Goal: Transaction & Acquisition: Purchase product/service

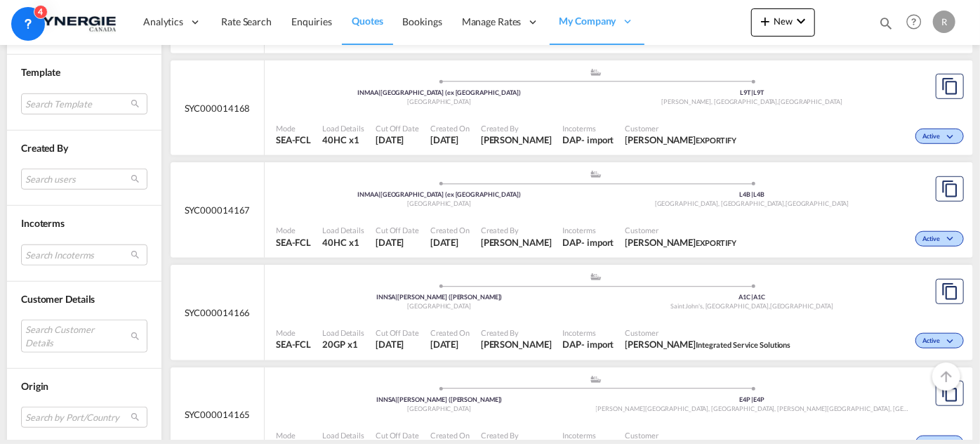
scroll to position [510, 0]
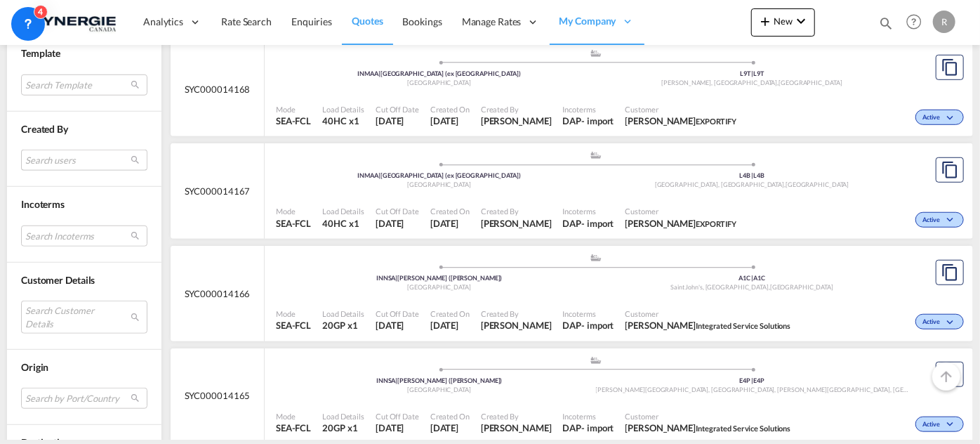
click at [93, 158] on md-select "Search users sugan T sugantha.rajan@freightfy.com raquel Jimenez raquel.jimenez…" at bounding box center [84, 159] width 126 height 21
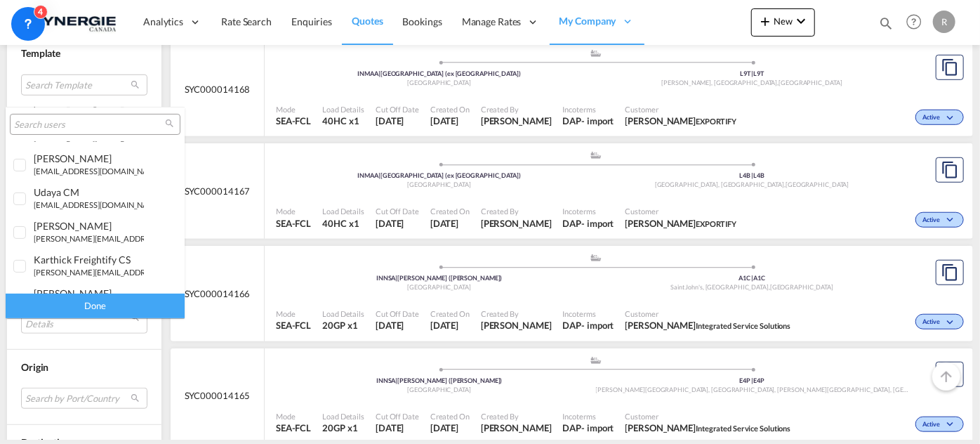
scroll to position [191, 0]
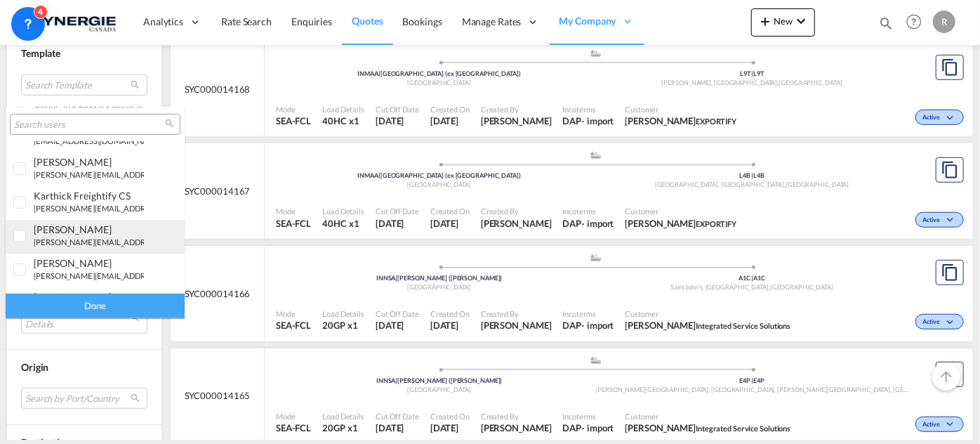
click at [83, 229] on div "rosa Ho" at bounding box center [89, 229] width 110 height 12
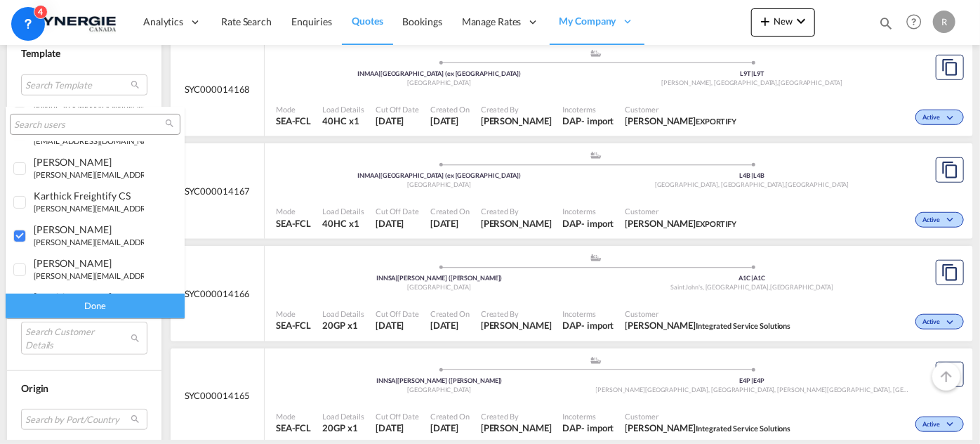
click at [77, 306] on div "Done" at bounding box center [95, 305] width 179 height 25
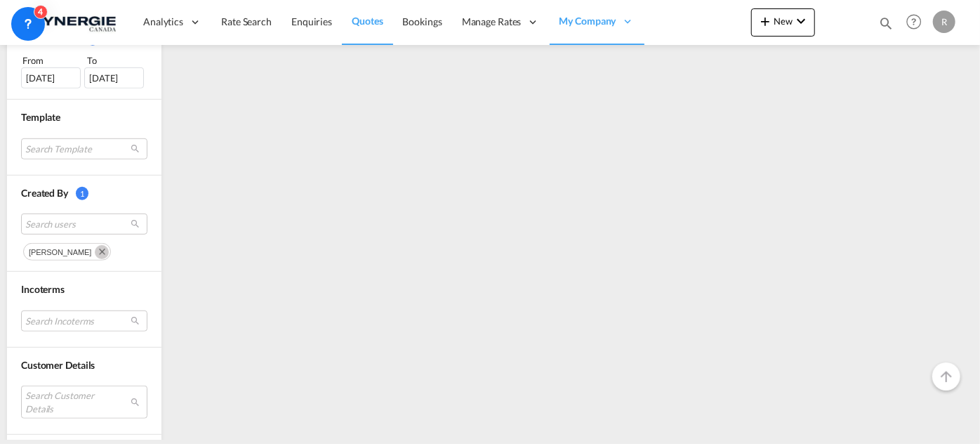
scroll to position [638, 0]
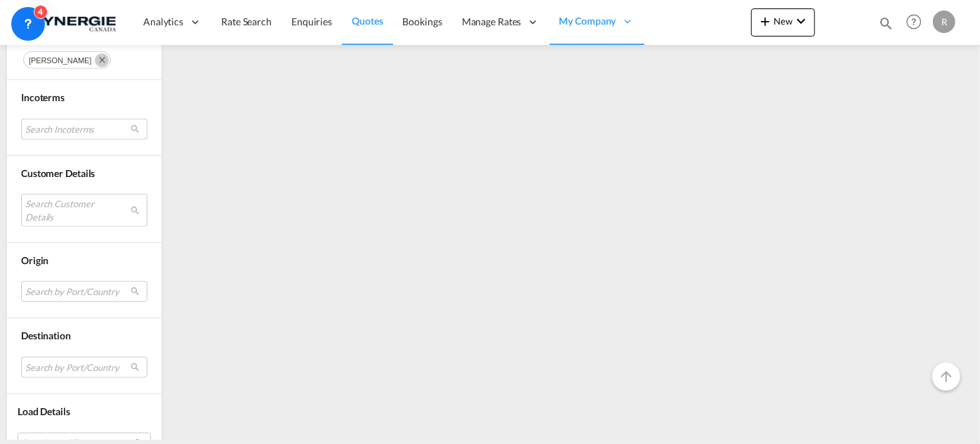
click at [95, 125] on md-select "Search Incoterms DPU-IMPORT delivery at place unloaded CFR-EXPORT cost and frei…" at bounding box center [84, 129] width 126 height 21
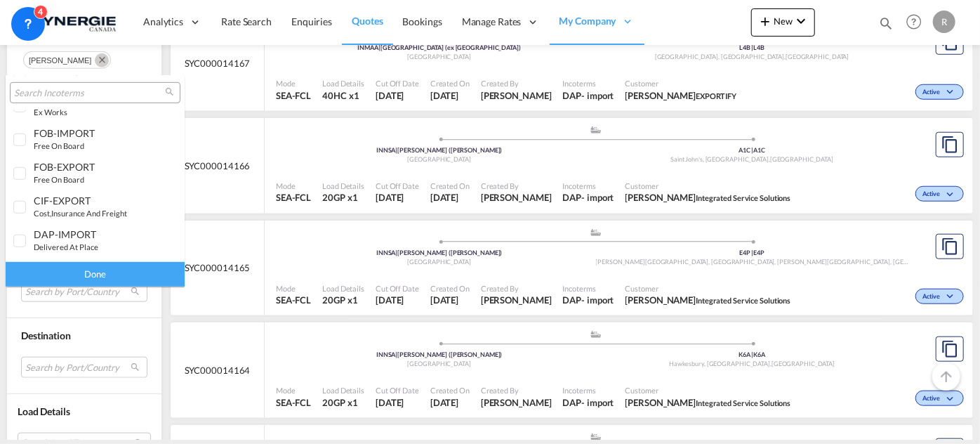
scroll to position [446, 0]
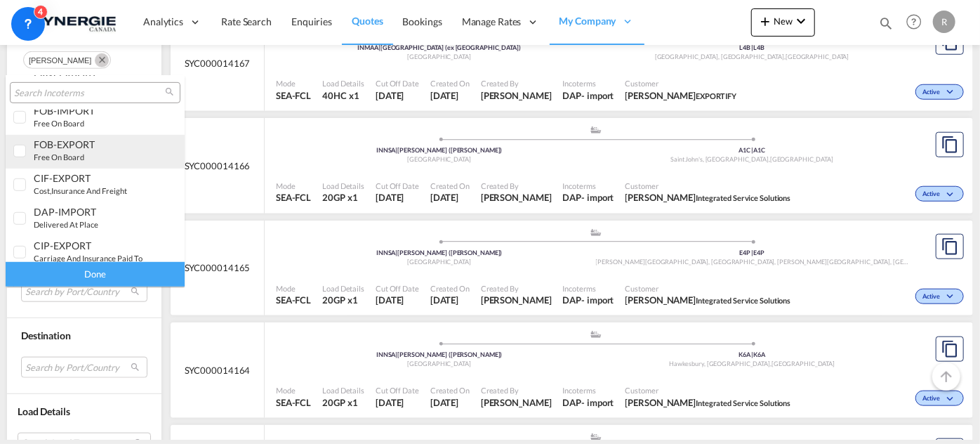
click at [74, 140] on div "FOB-EXPORT" at bounding box center [89, 144] width 110 height 12
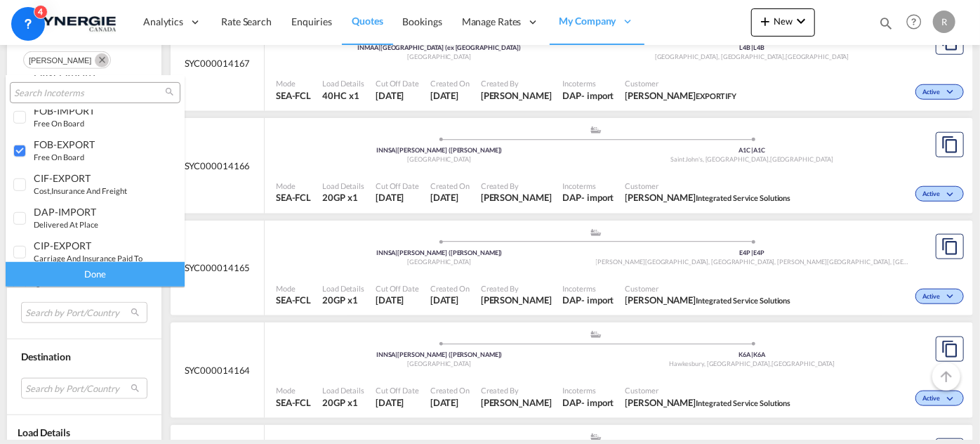
click at [74, 278] on div "Done" at bounding box center [95, 274] width 179 height 25
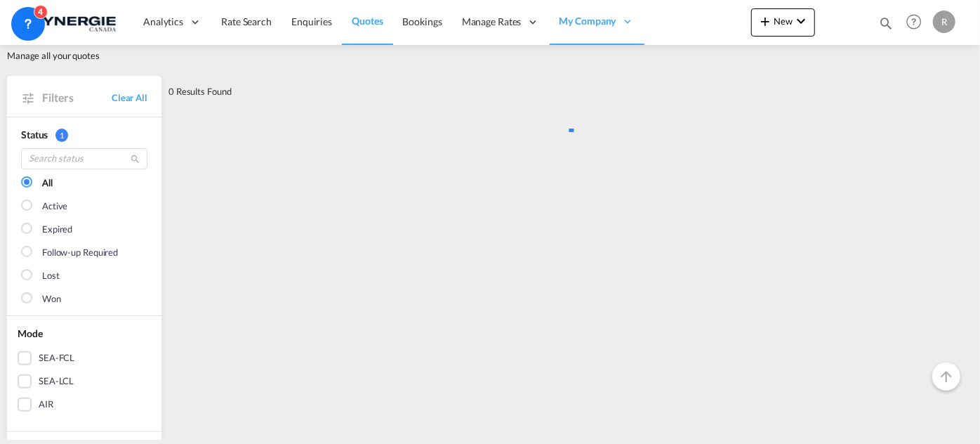
scroll to position [0, 0]
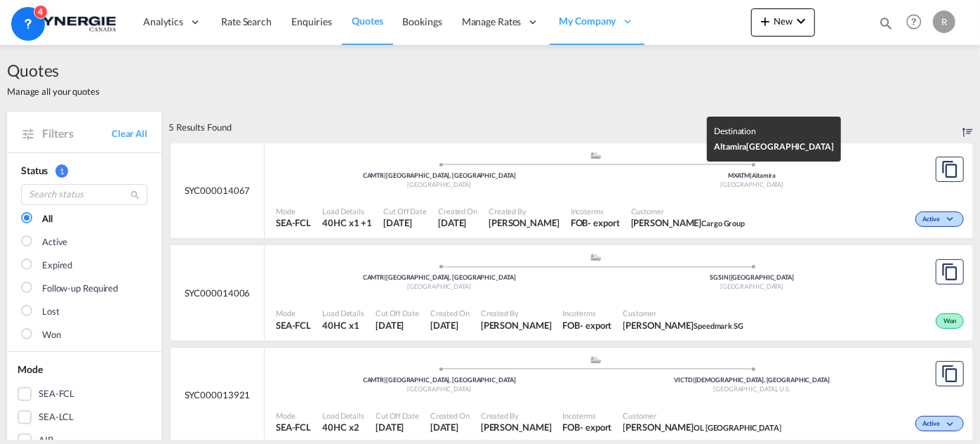
click at [717, 175] on div "MXATM | Altamira" at bounding box center [752, 175] width 313 height 9
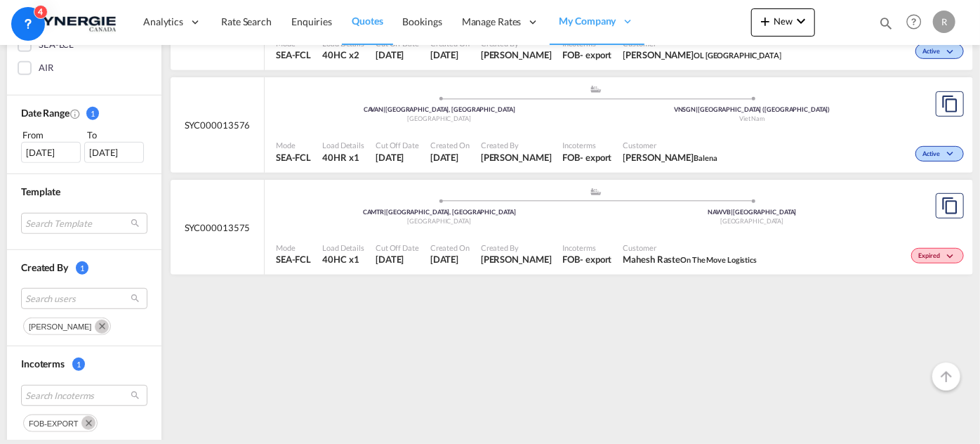
scroll to position [510, 0]
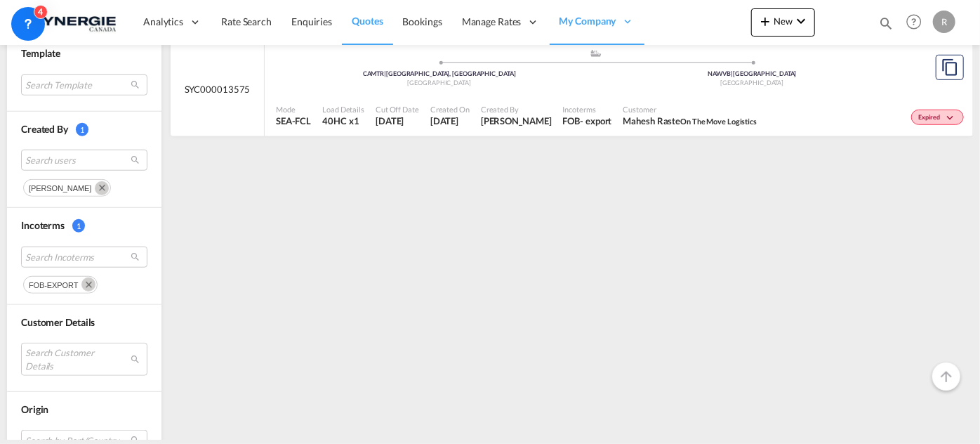
click at [93, 284] on md-icon "Remove" at bounding box center [88, 284] width 14 height 14
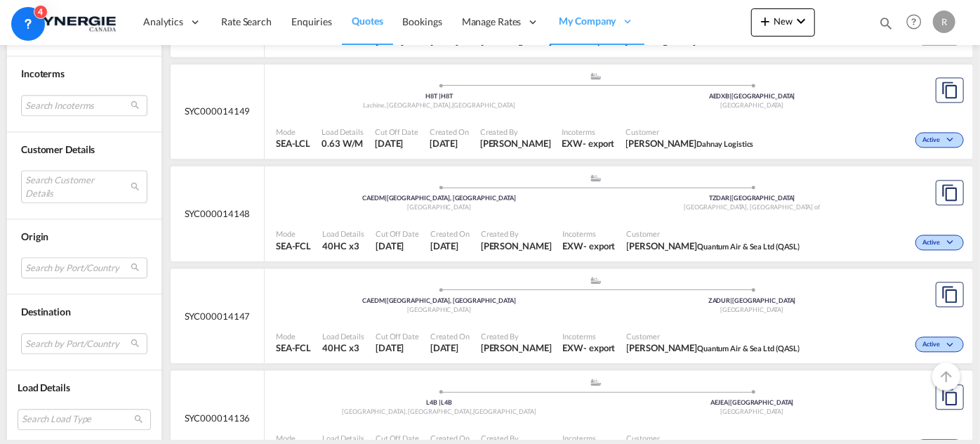
scroll to position [1531, 0]
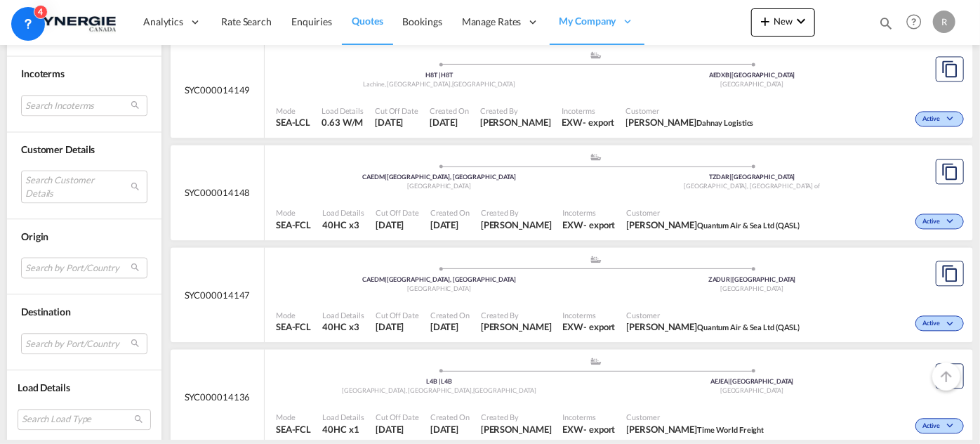
click at [886, 24] on md-icon "icon-magnify" at bounding box center [885, 22] width 15 height 15
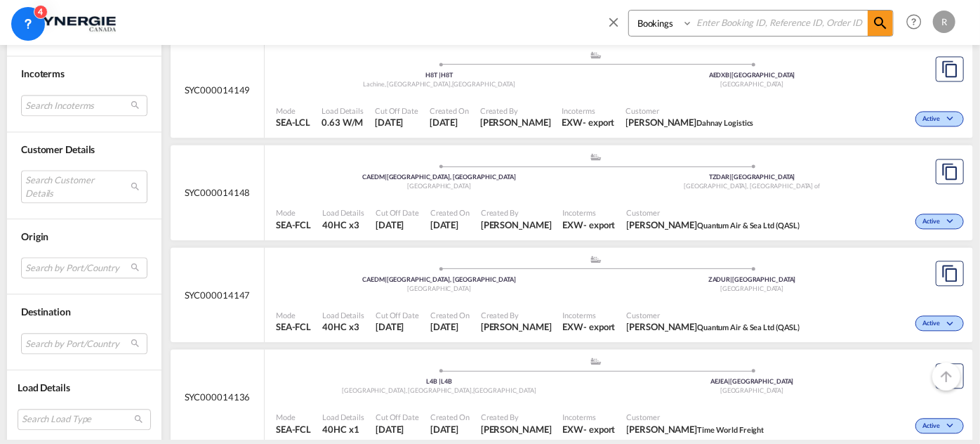
click at [679, 22] on select "Bookings Quotes Enquiries" at bounding box center [662, 23] width 67 height 25
select select "Quotes"
click at [629, 11] on select "Bookings Quotes Enquiries" at bounding box center [662, 23] width 67 height 25
click at [734, 22] on input at bounding box center [780, 23] width 175 height 25
type input "12987"
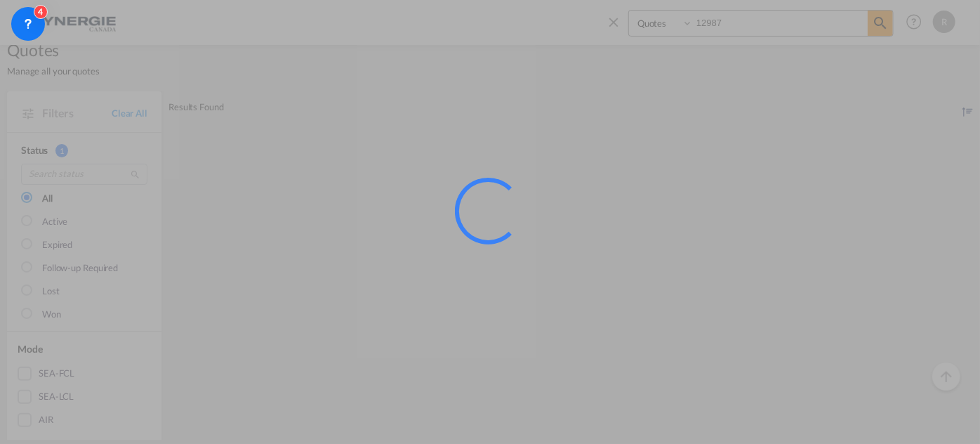
scroll to position [0, 0]
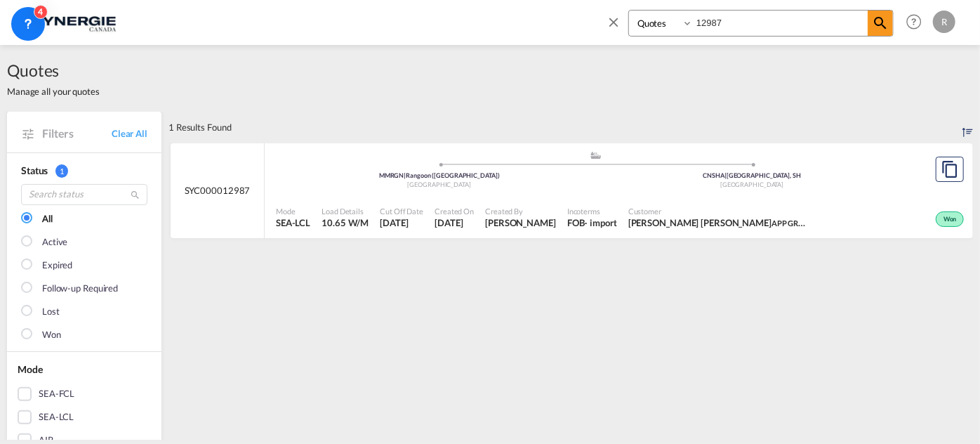
click at [685, 196] on div "Mode SEA-LCL Load Details 10.65 W/M Cut Off Date 4 Jul 2025 Created On 4 Jul 20…" at bounding box center [619, 217] width 708 height 42
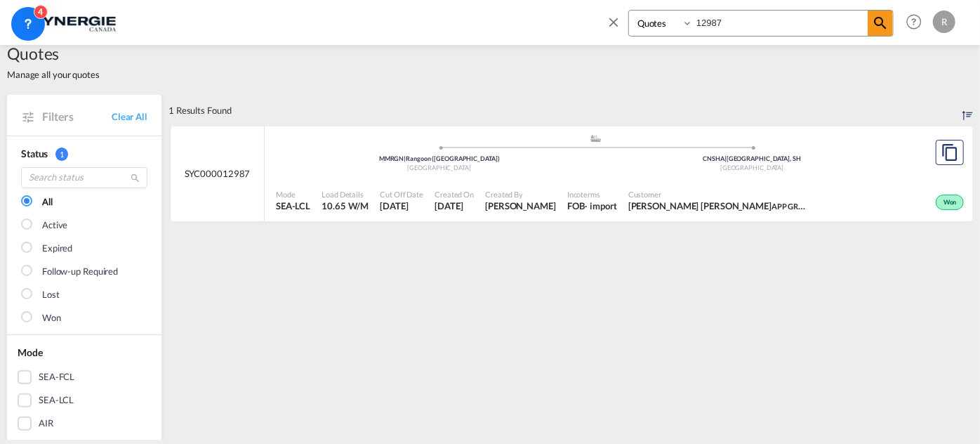
scroll to position [63, 0]
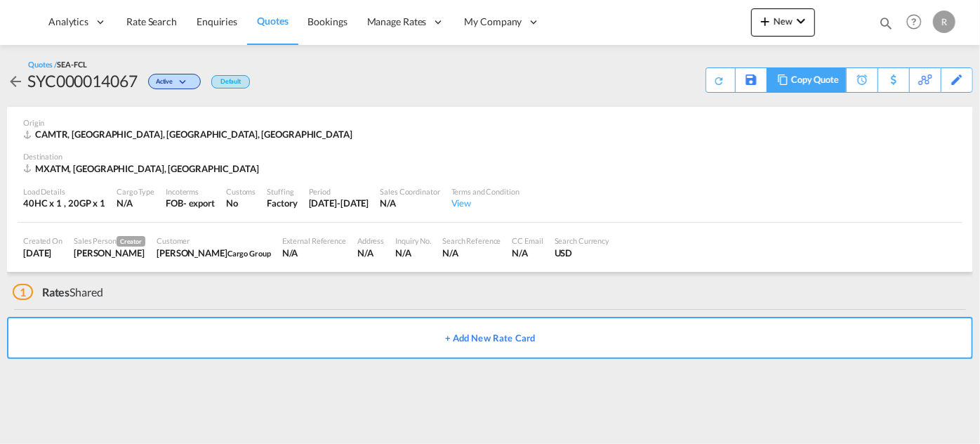
click at [814, 81] on div "Copy Quote" at bounding box center [815, 80] width 48 height 24
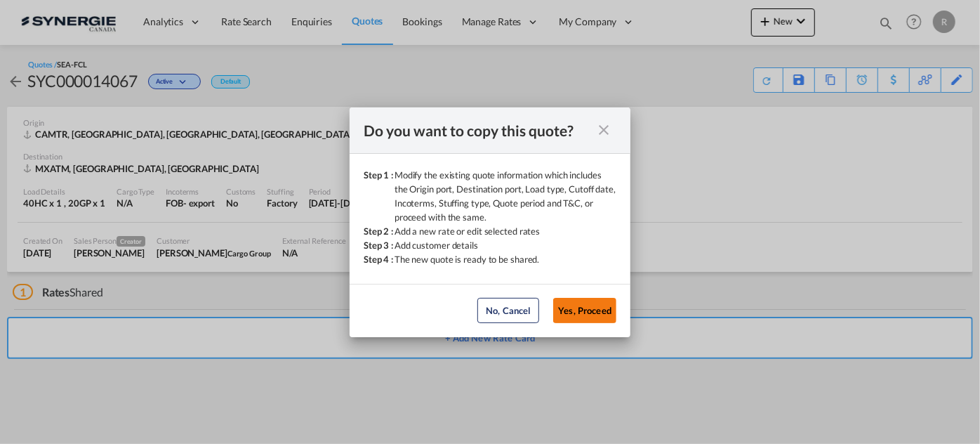
click at [591, 305] on button "Yes, Proceed" at bounding box center [584, 310] width 63 height 25
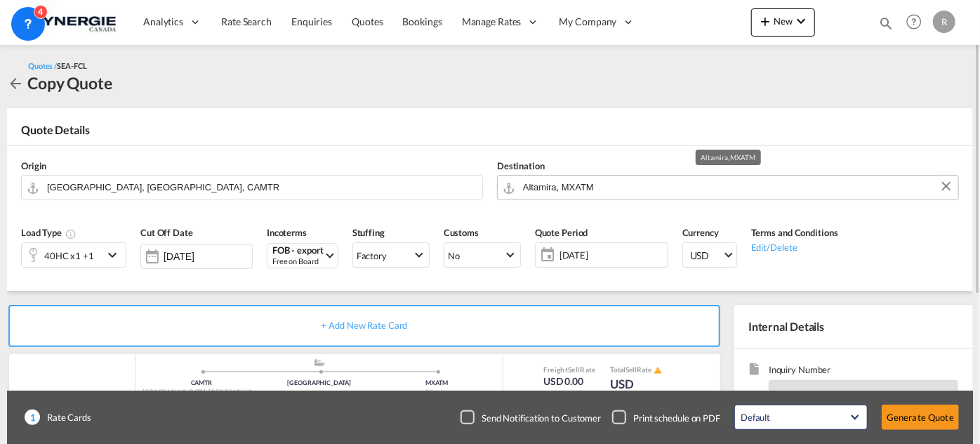
click at [705, 188] on input "Altamira, MXATM" at bounding box center [737, 187] width 428 height 25
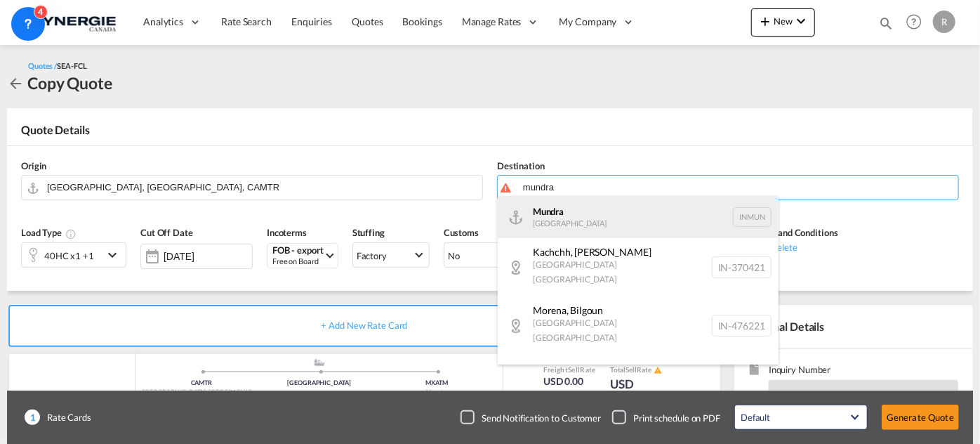
click at [625, 226] on div "Mundra India INMUN" at bounding box center [638, 217] width 281 height 42
type input "Mundra, INMUN"
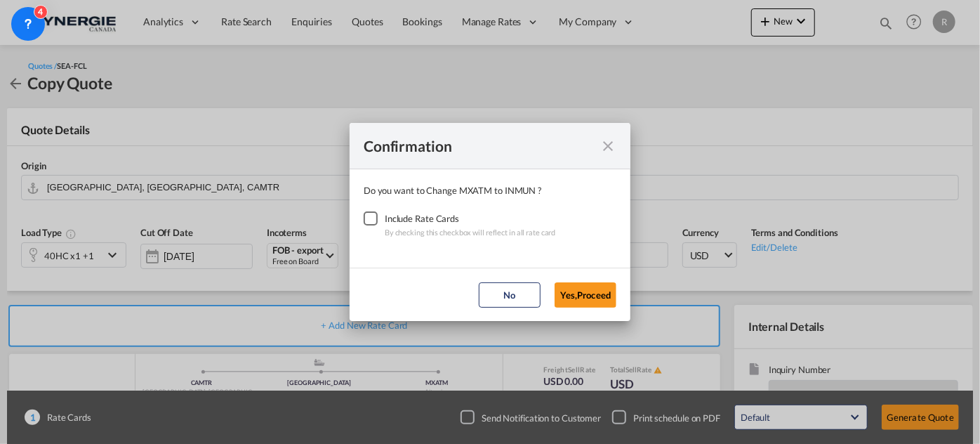
click at [373, 215] on div "Checkbox No Ink" at bounding box center [371, 218] width 14 height 14
click at [604, 299] on button "Yes,Proceed" at bounding box center [585, 294] width 62 height 25
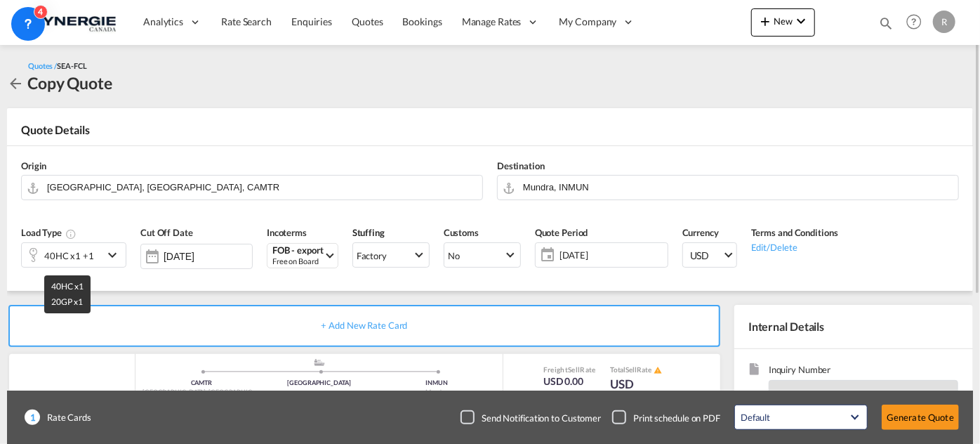
click at [76, 253] on div "40HC x1 +1" at bounding box center [69, 256] width 50 height 20
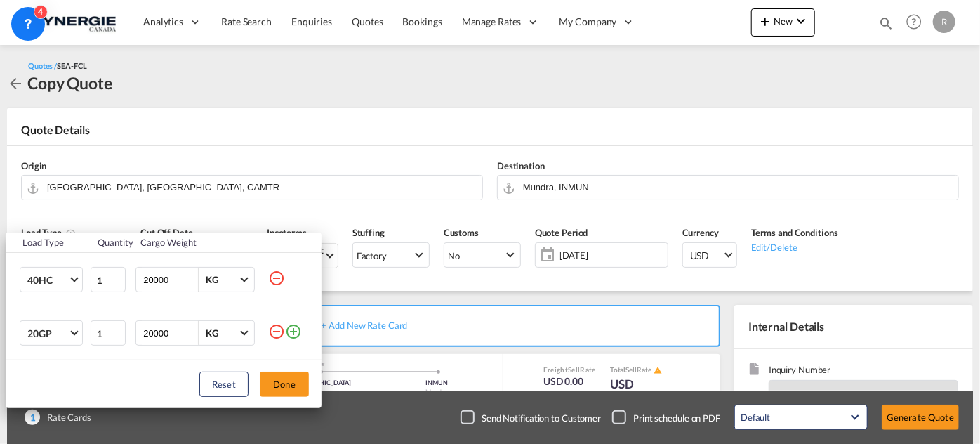
click at [282, 333] on md-icon "icon-minus-circle-outline" at bounding box center [276, 331] width 17 height 17
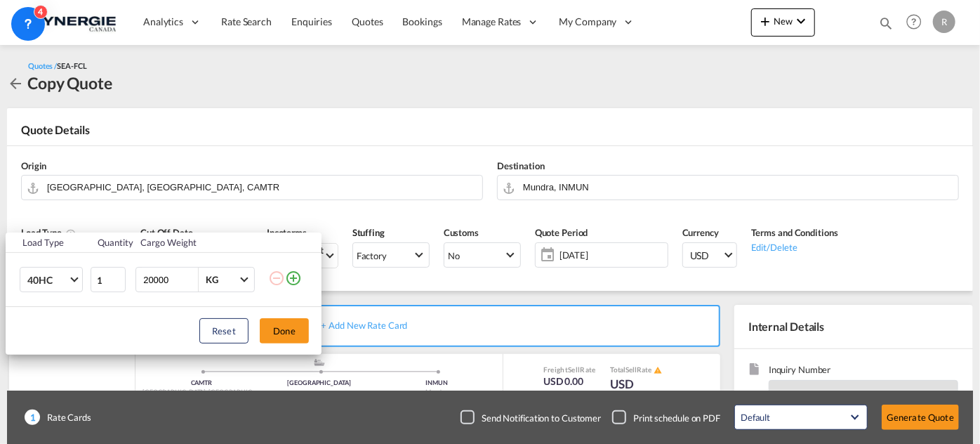
click at [153, 277] on input "20000" at bounding box center [170, 279] width 56 height 24
type input "25000"
click at [282, 326] on button "Done" at bounding box center [284, 330] width 49 height 25
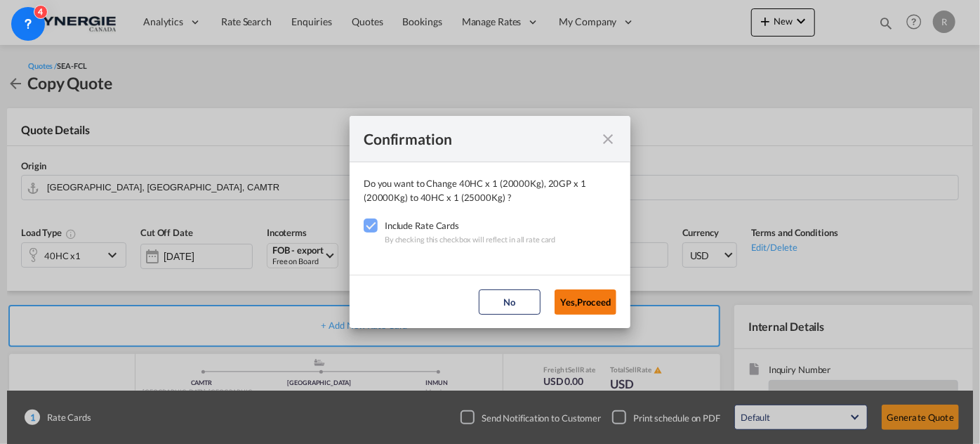
click at [582, 293] on button "Yes,Proceed" at bounding box center [585, 301] width 62 height 25
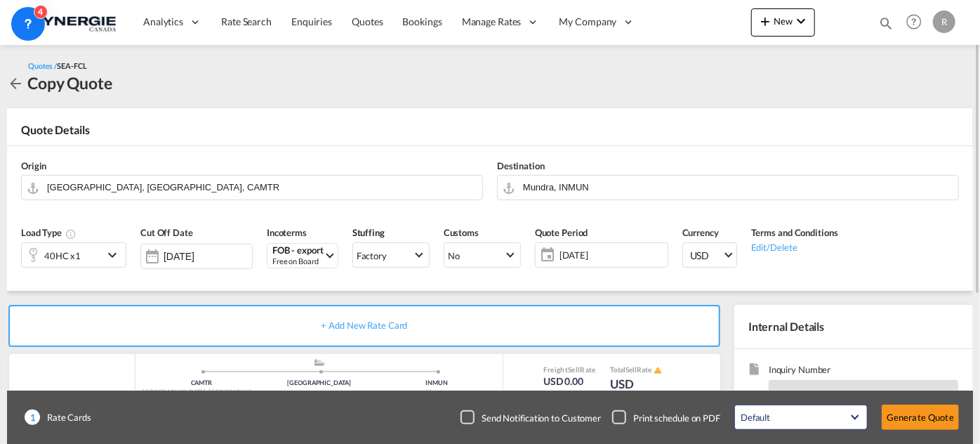
scroll to position [127, 0]
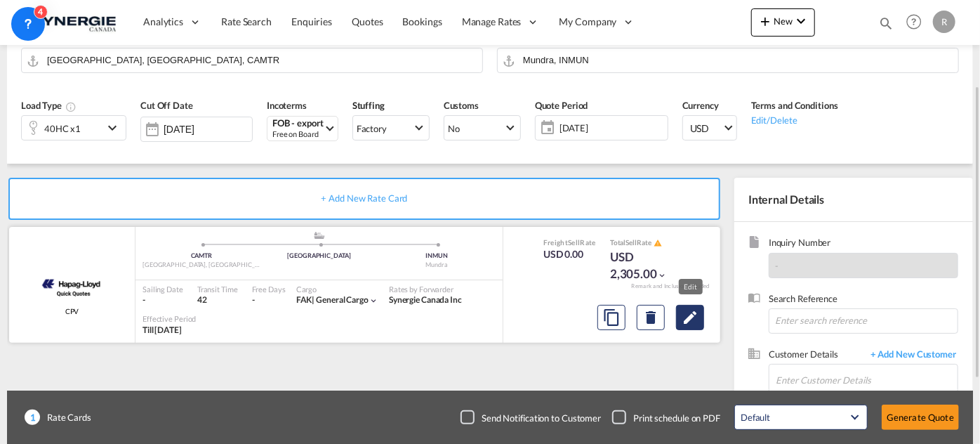
click at [691, 318] on md-icon "Edit" at bounding box center [689, 317] width 17 height 17
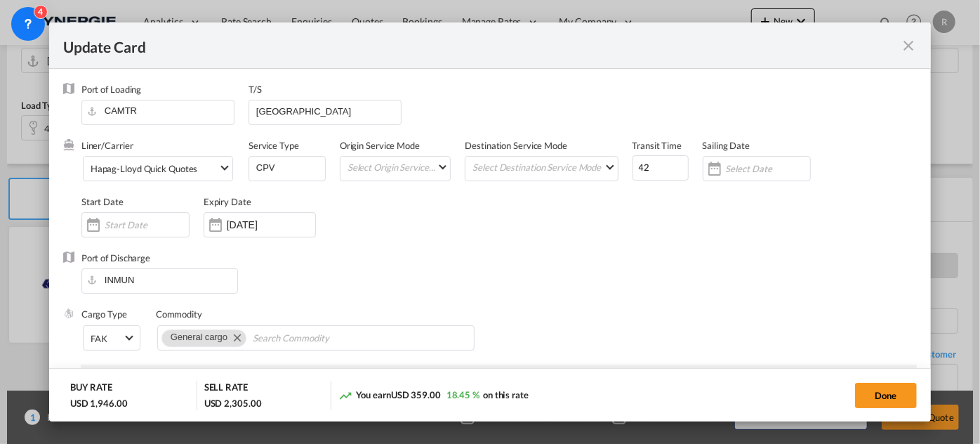
select select "per B/L"
select select "per shipment"
select select "per B/L"
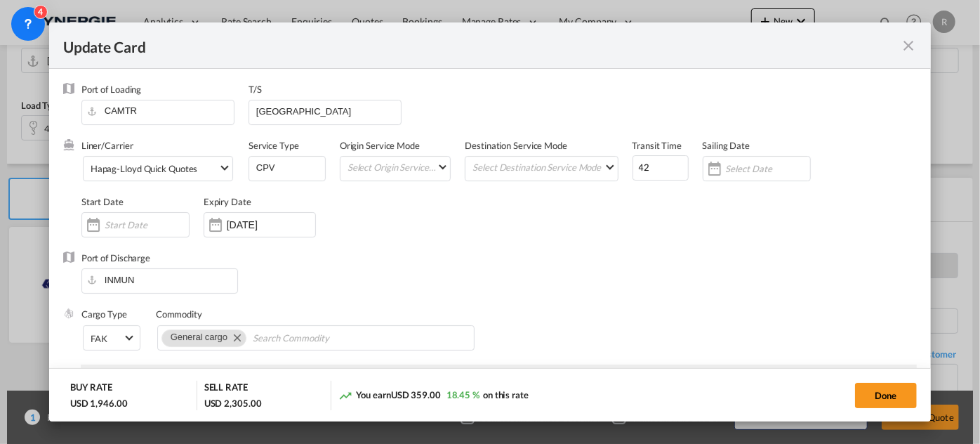
select select "per B/L"
select select "per shipment"
select select "per equipment"
drag, startPoint x: 652, startPoint y: 169, endPoint x: 599, endPoint y: 145, distance: 58.7
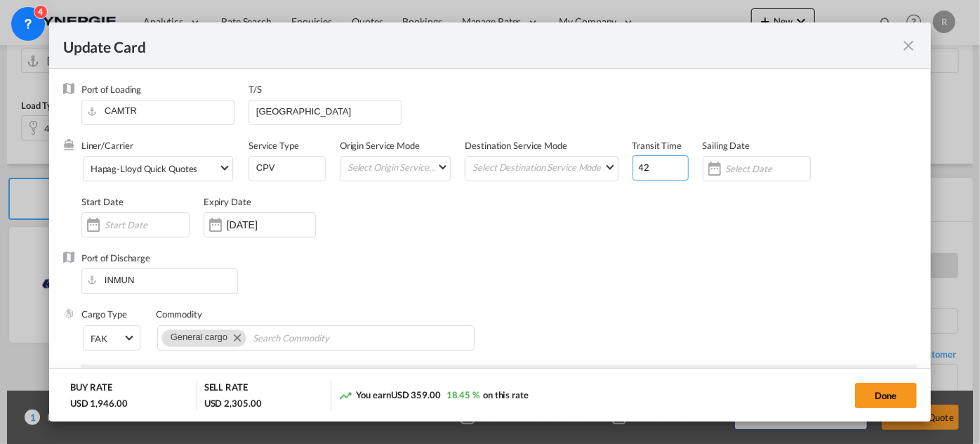
click at [599, 145] on div "Liner/Carrier Hapag-Lloyd Quick Quotes 2HM LOGISTICS D.O.O AAXL GLOBAL SHIPPING…" at bounding box center [498, 195] width 835 height 112
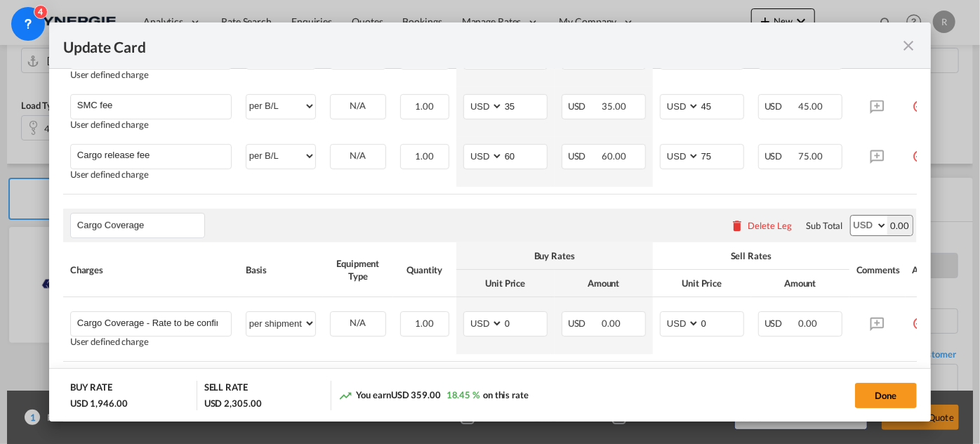
scroll to position [765, 0]
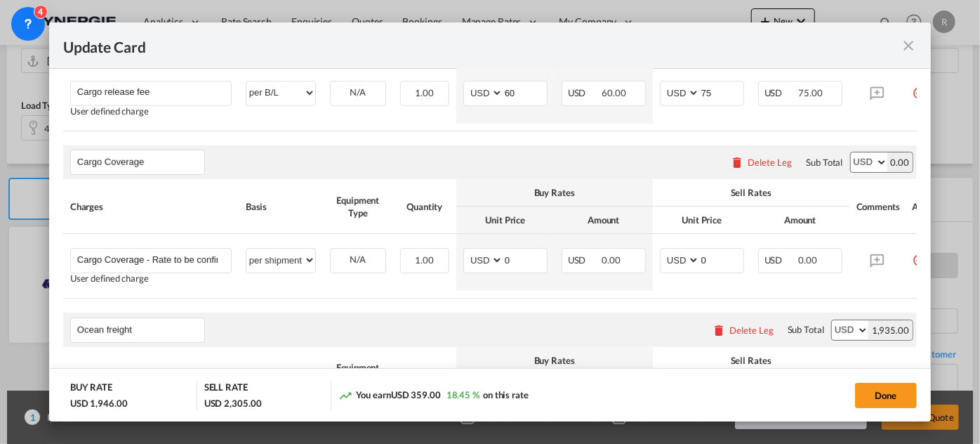
type input "60"
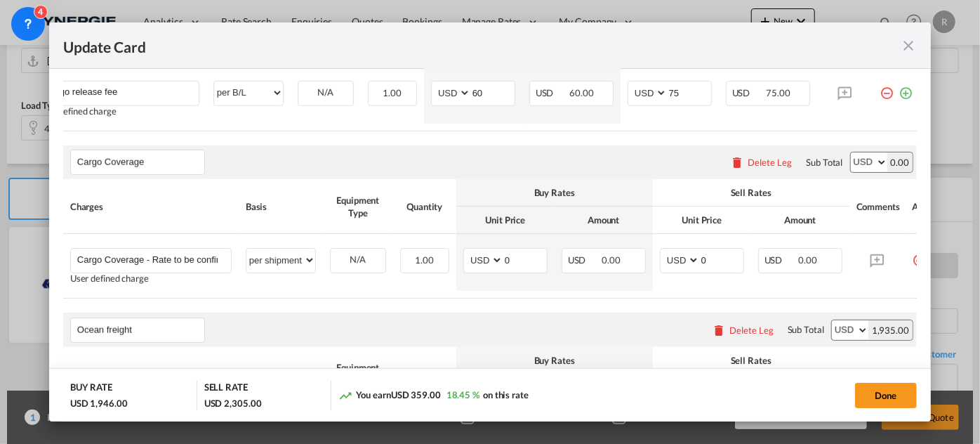
scroll to position [0, 45]
click at [876, 90] on md-icon "icon-minus-circle-outline red-400-fg" at bounding box center [883, 88] width 14 height 14
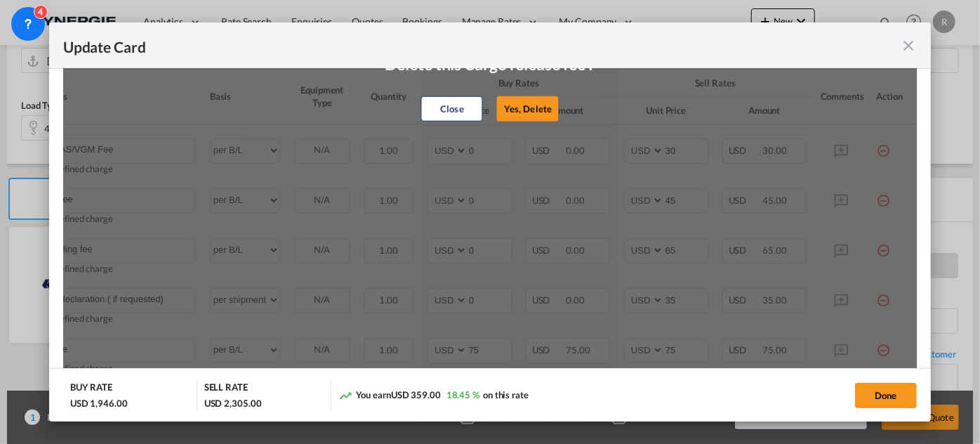
scroll to position [319, 0]
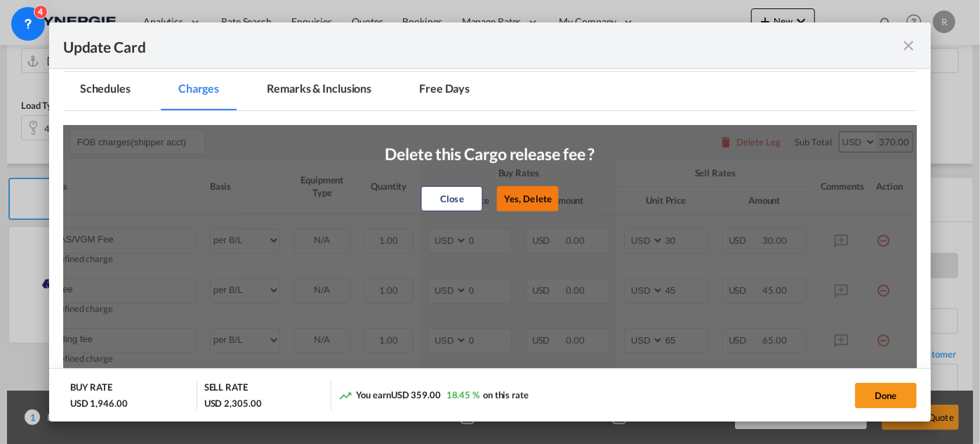
click at [528, 199] on button "Yes, Delete" at bounding box center [528, 197] width 62 height 25
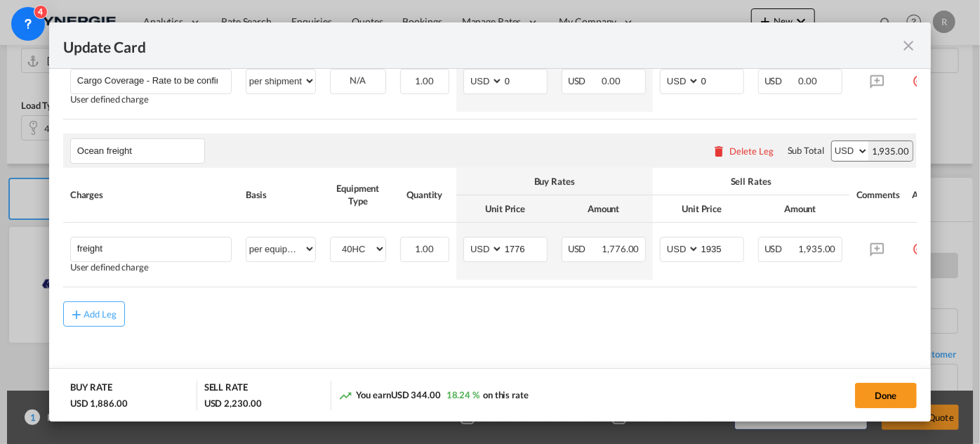
scroll to position [903, 0]
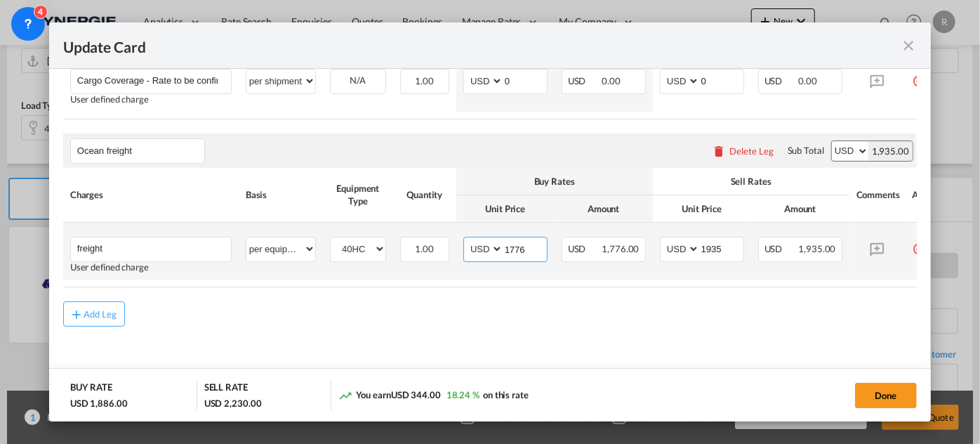
drag, startPoint x: 528, startPoint y: 242, endPoint x: 482, endPoint y: 227, distance: 47.9
click at [482, 227] on td "AED AFN ALL AMD ANG AOA ARS AUD AWG AZN BAM BBD BDT BGN BHD BIF BMD BND BOB BRL…" at bounding box center [505, 250] width 98 height 57
type input "1992"
drag, startPoint x: 724, startPoint y: 245, endPoint x: 636, endPoint y: 224, distance: 90.9
click at [636, 224] on tr "freight Please Enter User Defined Charges Cannot Be Published User defined char…" at bounding box center [507, 250] width 889 height 57
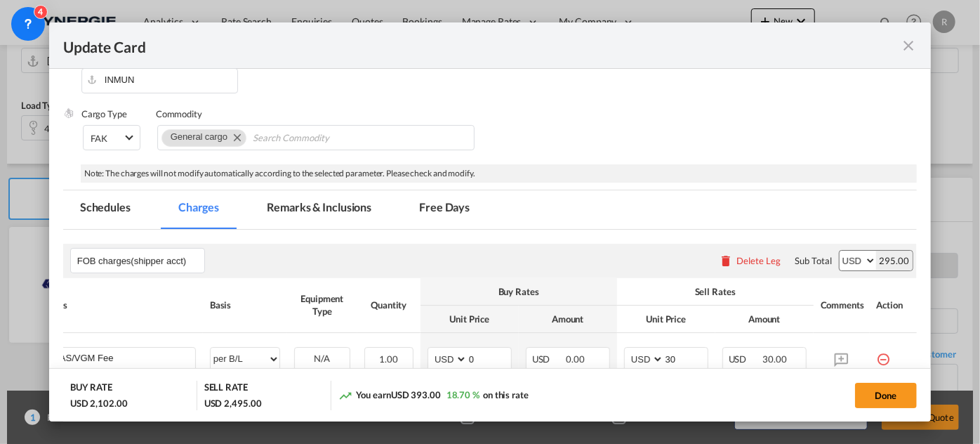
scroll to position [201, 0]
type input "2200"
click at [307, 206] on md-tab-item "Remarks & Inclusions" at bounding box center [319, 208] width 138 height 39
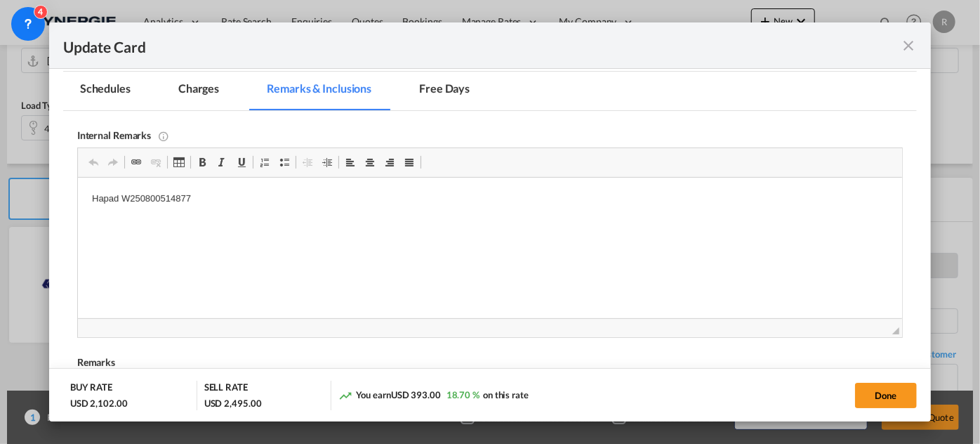
scroll to position [329, 0]
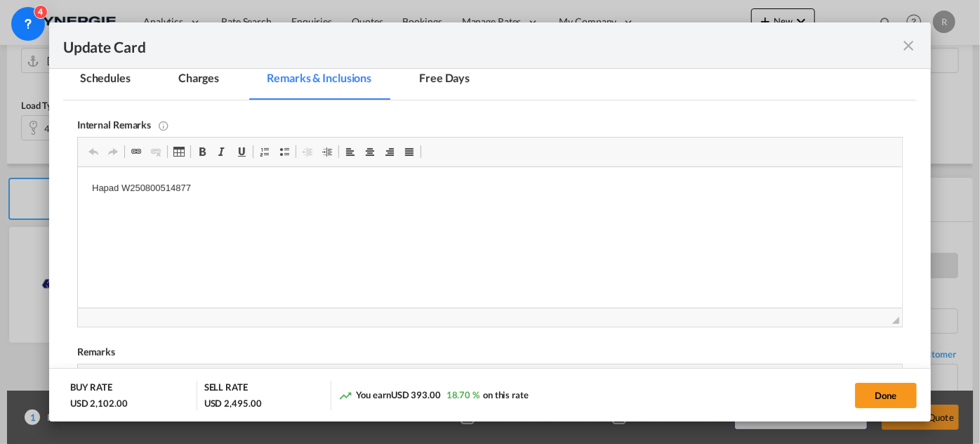
click at [200, 143] on link "Bold Keyboard shortcut Ctrl+B" at bounding box center [202, 151] width 20 height 18
click at [154, 191] on p "Hapad W250800514877" at bounding box center [489, 188] width 796 height 15
drag, startPoint x: 122, startPoint y: 187, endPoint x: 244, endPoint y: 201, distance: 122.2
click at [244, 201] on html "Hapad W250800514877" at bounding box center [489, 188] width 824 height 43
click at [244, 201] on html "Hapad W250800685223" at bounding box center [489, 188] width 824 height 43
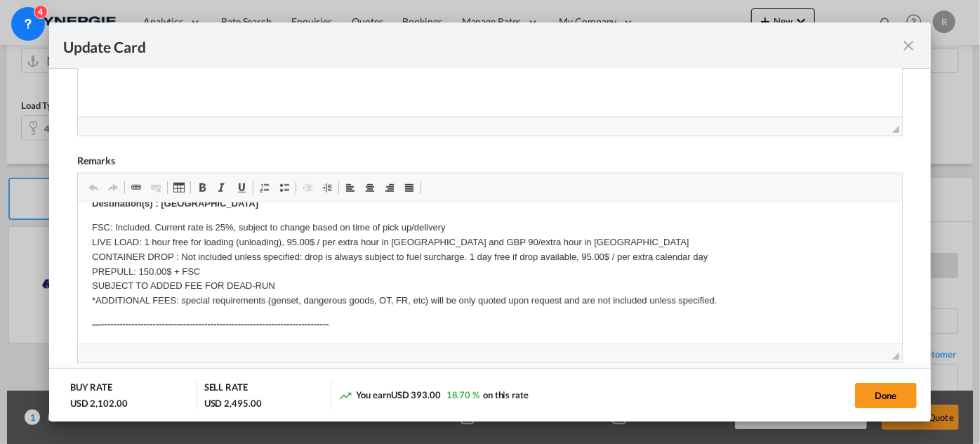
scroll to position [127, 0]
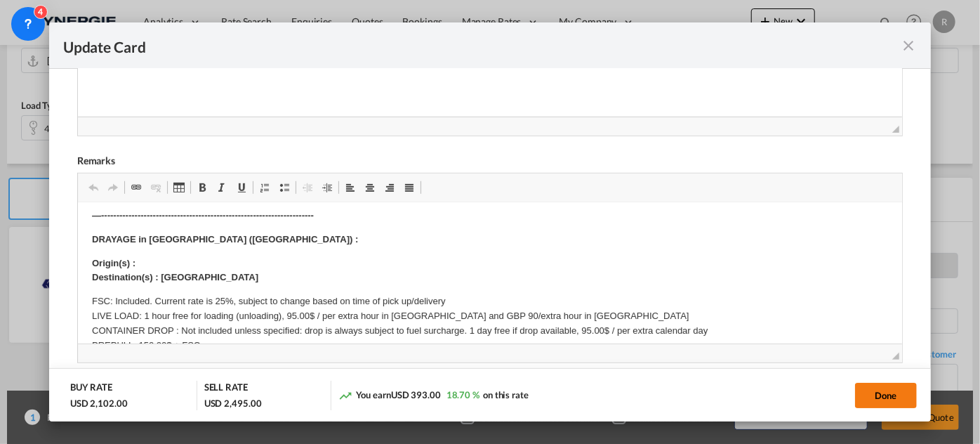
click at [874, 398] on button "Done" at bounding box center [886, 394] width 62 height 25
type input "30 Aug 2025"
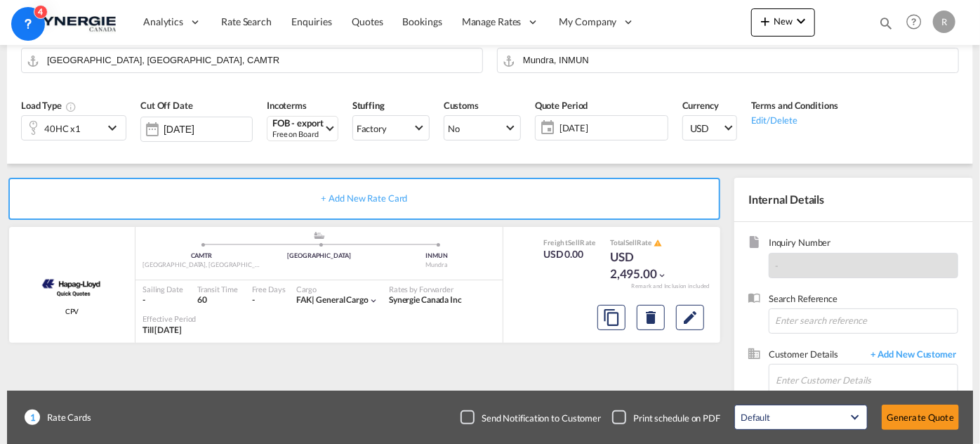
scroll to position [335, 0]
click at [612, 323] on md-icon "assets/icons/custom/copyQuote.svg" at bounding box center [611, 317] width 17 height 17
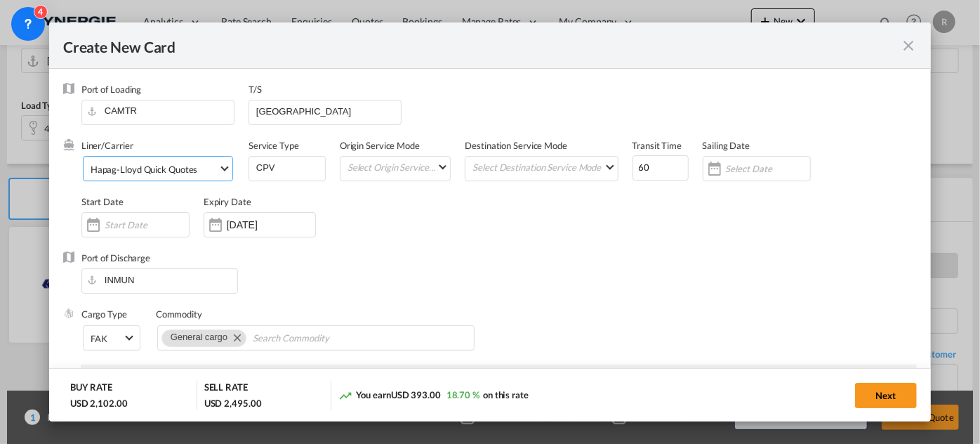
click at [189, 168] on div "Hapag-Lloyd Quick Quotes" at bounding box center [144, 169] width 107 height 11
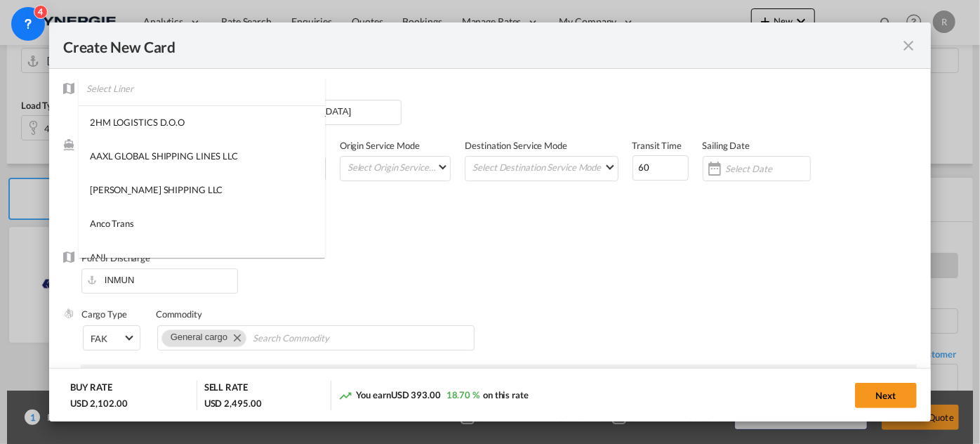
scroll to position [0, 0]
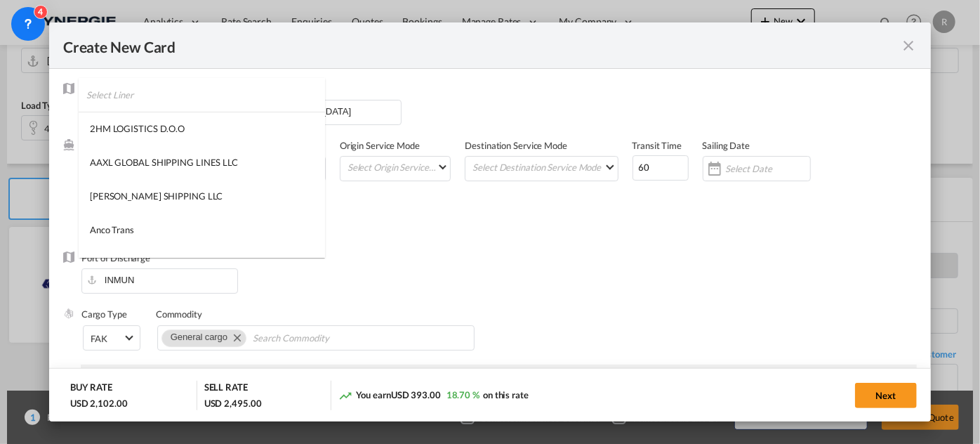
click at [234, 89] on input "search" at bounding box center [205, 95] width 239 height 34
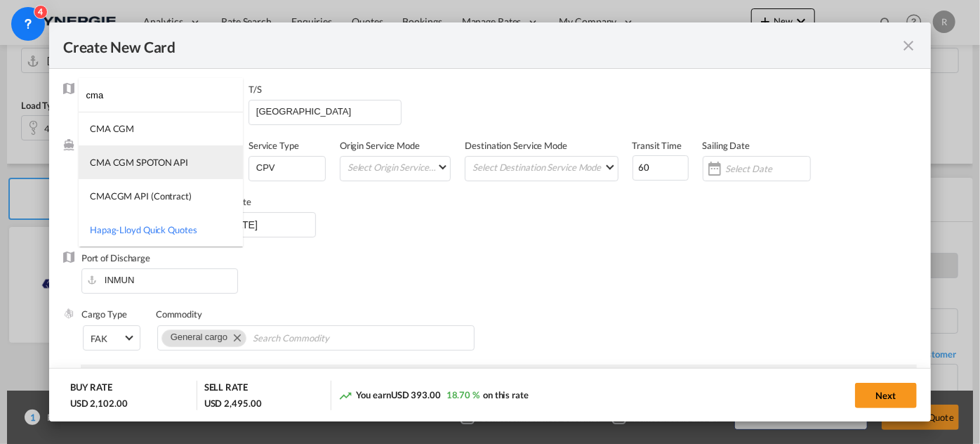
type input "cma"
click at [163, 168] on div "CMA CGM SPOTON API" at bounding box center [139, 162] width 98 height 13
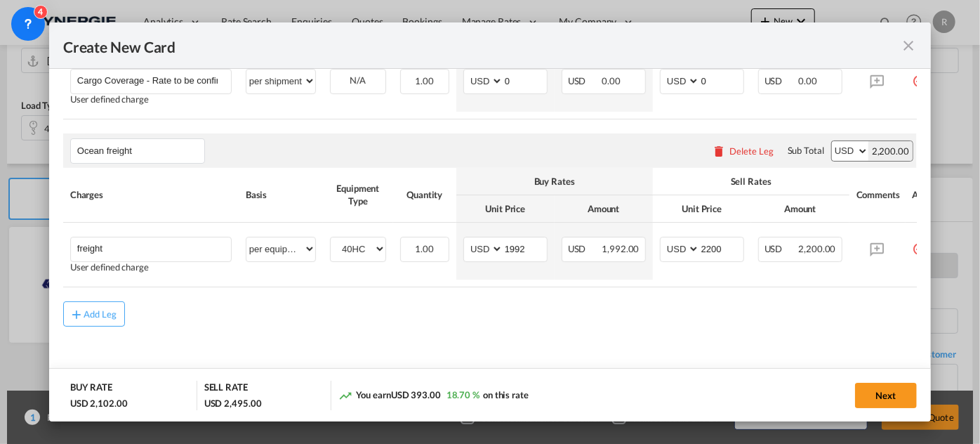
scroll to position [903, 0]
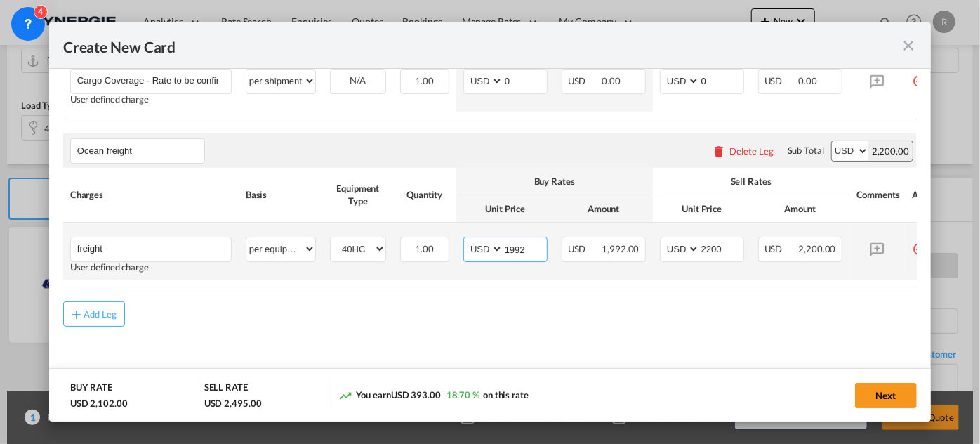
drag, startPoint x: 540, startPoint y: 254, endPoint x: 477, endPoint y: 237, distance: 65.4
click at [477, 237] on md-input-container "AED AFN ALL AMD ANG AOA ARS AUD AWG AZN BAM BBD BDT BGN BHD BIF BMD BND BOB BRL…" at bounding box center [505, 248] width 84 height 25
type input "2080"
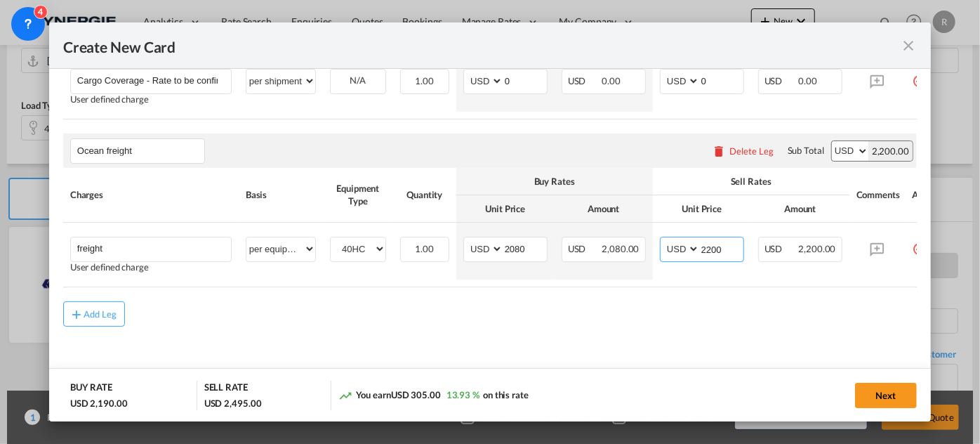
drag, startPoint x: 723, startPoint y: 241, endPoint x: 577, endPoint y: 215, distance: 148.3
click at [577, 215] on table "Charges Basis Equipment Type Quantity Buy Rates Sell Rates Comments Action Unit…" at bounding box center [507, 227] width 889 height 119
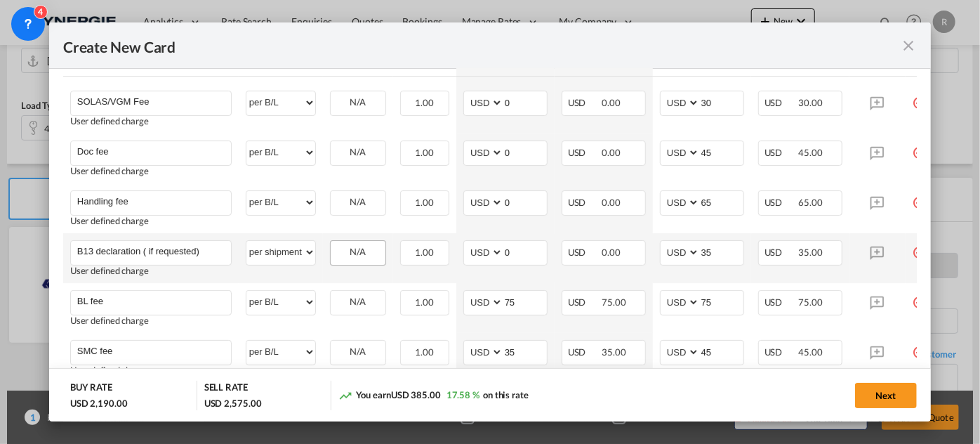
scroll to position [265, 0]
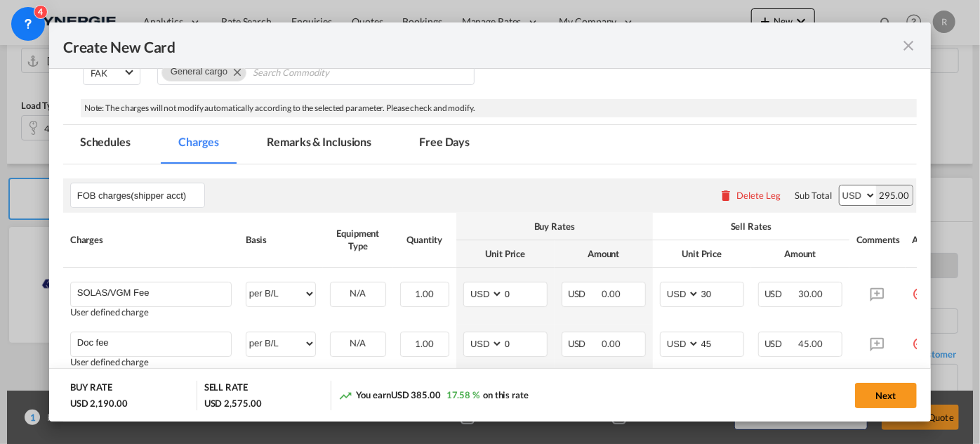
type input "2280"
click at [316, 147] on md-tab-item "Remarks & Inclusions" at bounding box center [319, 144] width 138 height 39
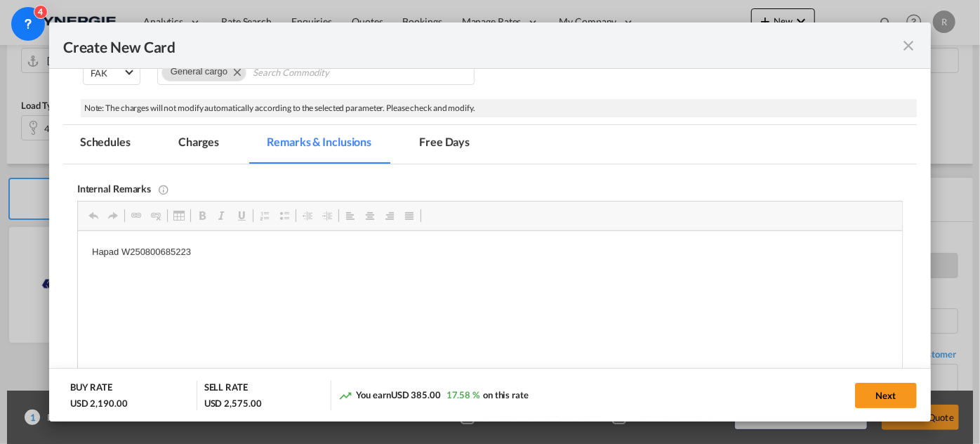
scroll to position [0, 0]
drag, startPoint x: 90, startPoint y: 250, endPoint x: 368, endPoint y: 278, distance: 280.0
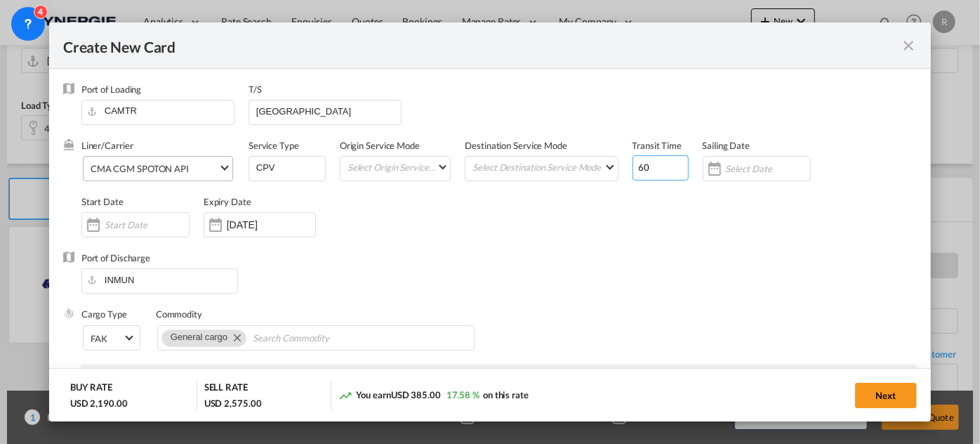
click at [654, 159] on input "60" at bounding box center [660, 167] width 56 height 25
type input "65"
drag, startPoint x: 310, startPoint y: 109, endPoint x: 62, endPoint y: 51, distance: 255.2
click at [66, 51] on add-new-rate "Create New Card Port of Loading CAMTR T/S Hamburg Liner/Carrier CMA CGM SPOTON …" at bounding box center [489, 221] width 881 height 399
type input "antwerp"
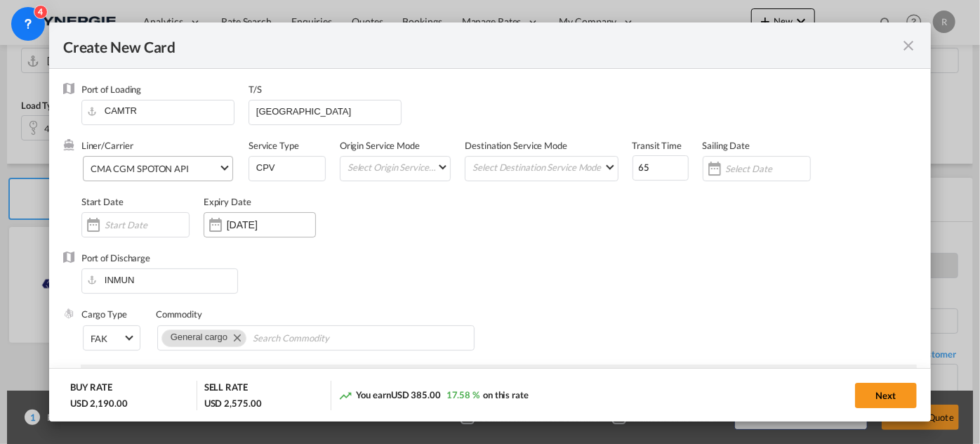
click at [290, 224] on input "31 Aug 2025" at bounding box center [271, 224] width 88 height 11
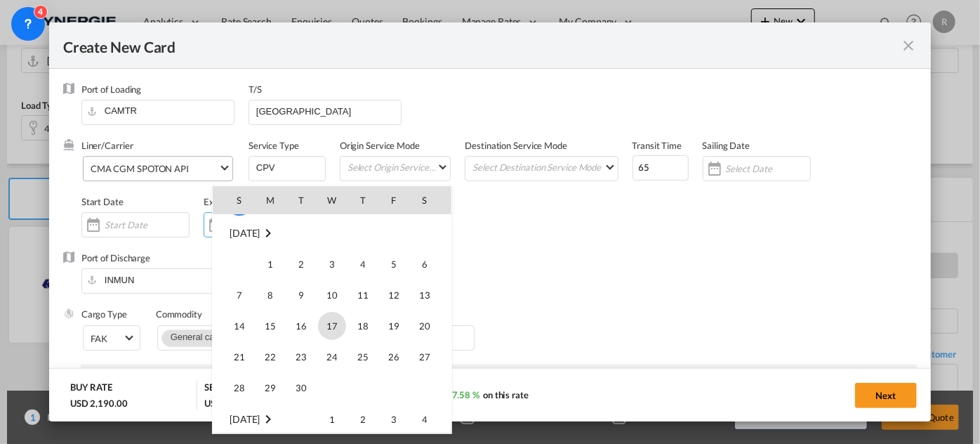
scroll to position [325071, 0]
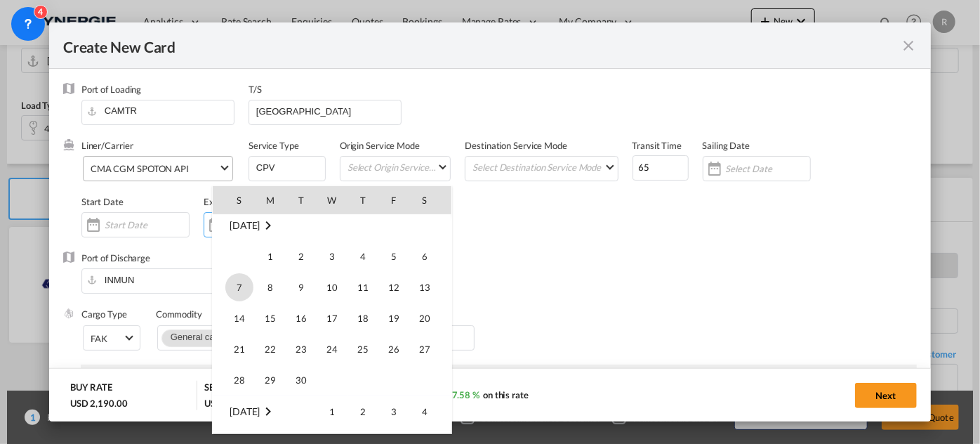
click at [251, 283] on span "7" at bounding box center [239, 287] width 28 height 28
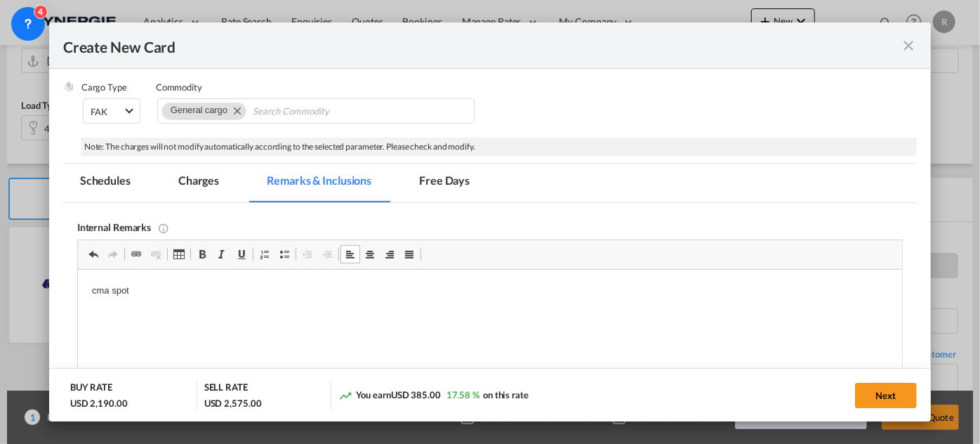
scroll to position [191, 0]
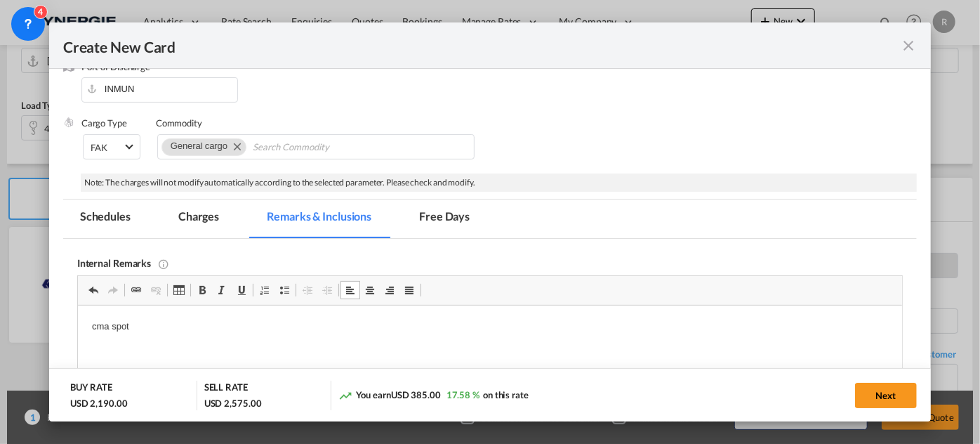
click at [219, 216] on md-tab-item "Charges" at bounding box center [198, 218] width 74 height 39
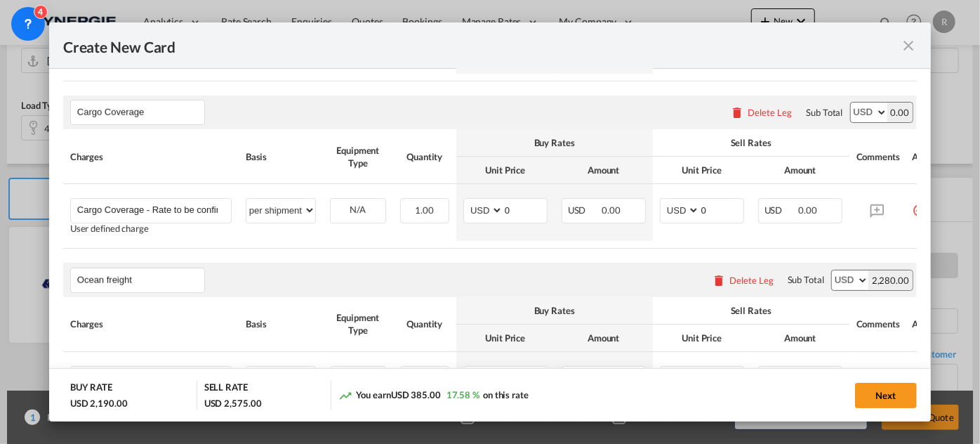
scroll to position [903, 0]
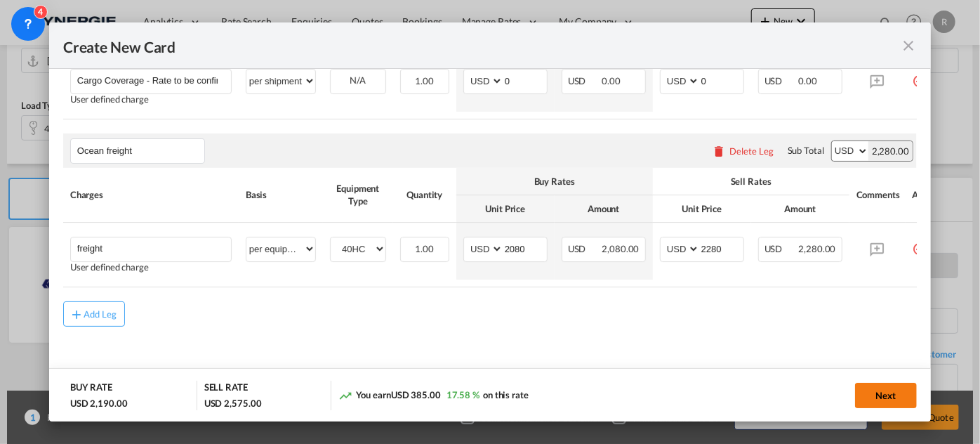
click at [894, 394] on button "Next" at bounding box center [886, 394] width 62 height 25
type input "06 Sep 2025"
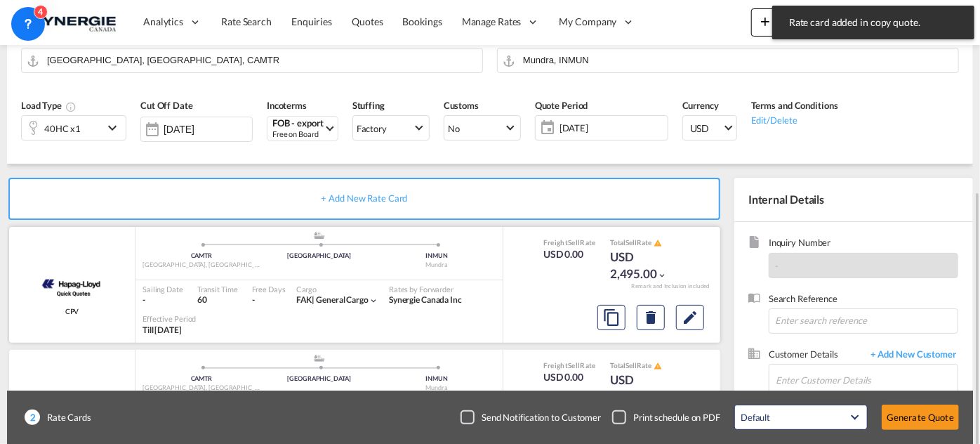
scroll to position [226, 0]
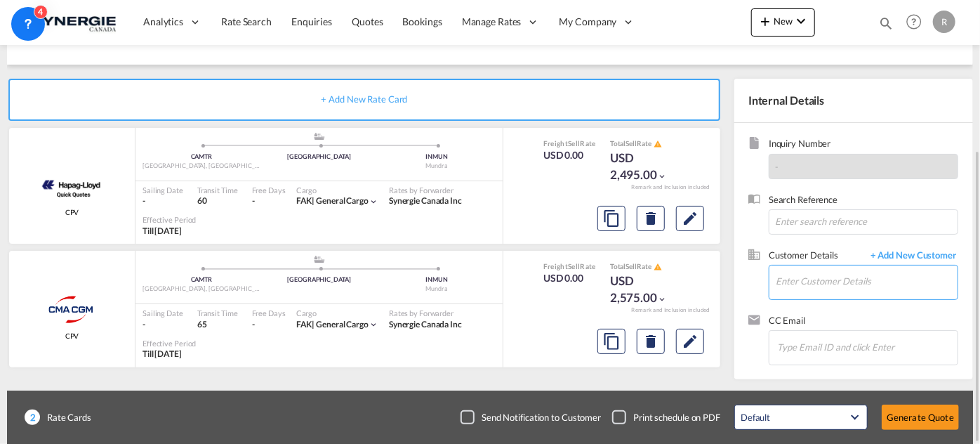
click at [830, 286] on input "Enter Customer Details" at bounding box center [866, 281] width 182 height 32
paste input "ops@spath.in"
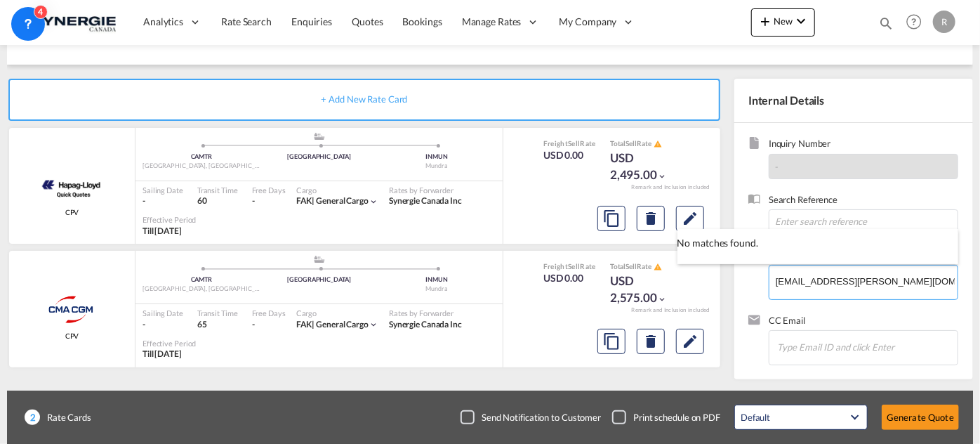
type input "ops@spath.in"
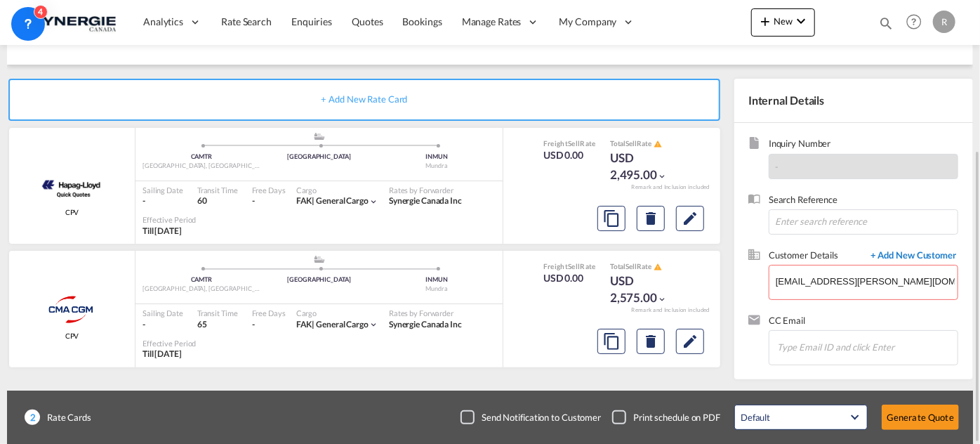
click at [938, 248] on span "+ Add New Customer" at bounding box center [910, 256] width 95 height 16
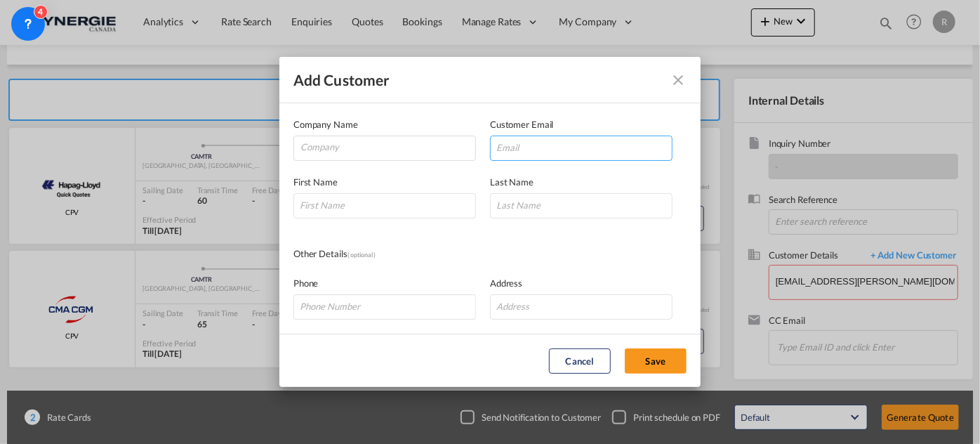
click at [578, 153] on input "Add Customer Company ..." at bounding box center [581, 147] width 182 height 25
paste input "ops@spath.in"
type input "ops@spath.in"
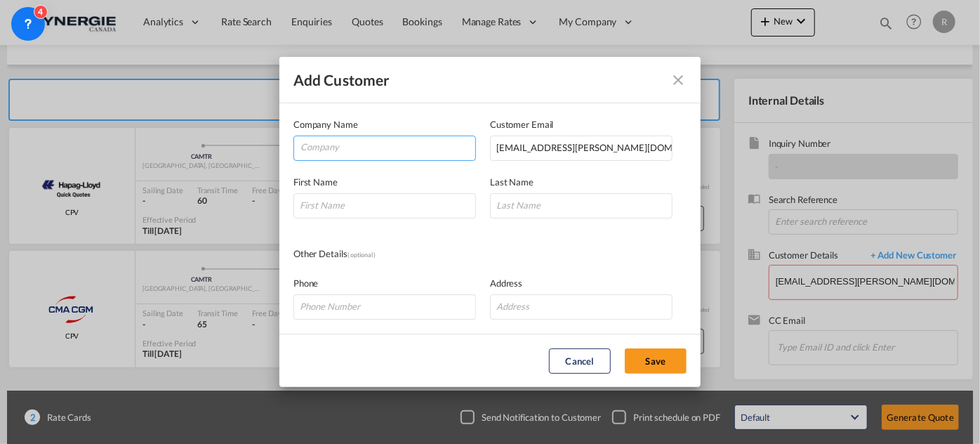
click at [400, 144] on input "Company" at bounding box center [387, 146] width 175 height 21
type input "Solidpath"
click at [356, 209] on input "Add Customer Company ..." at bounding box center [384, 205] width 182 height 25
type input "Shivangi"
type input "."
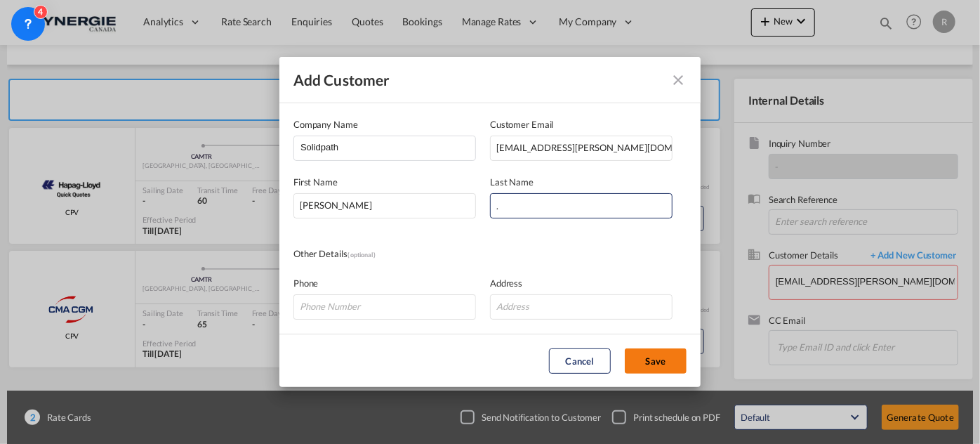
click at [675, 369] on button "Save" at bounding box center [656, 360] width 62 height 25
type input "Solidpath, Shivangi ., ops@spath.in"
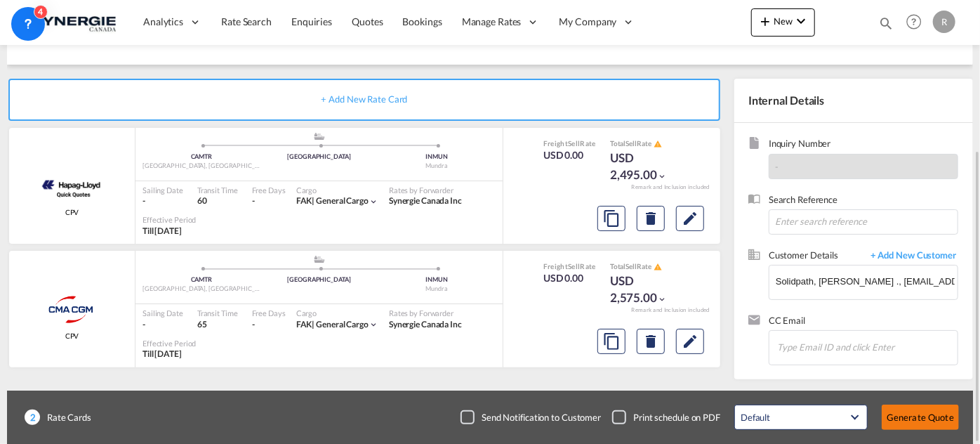
click at [905, 417] on button "Generate Quote" at bounding box center [919, 416] width 77 height 25
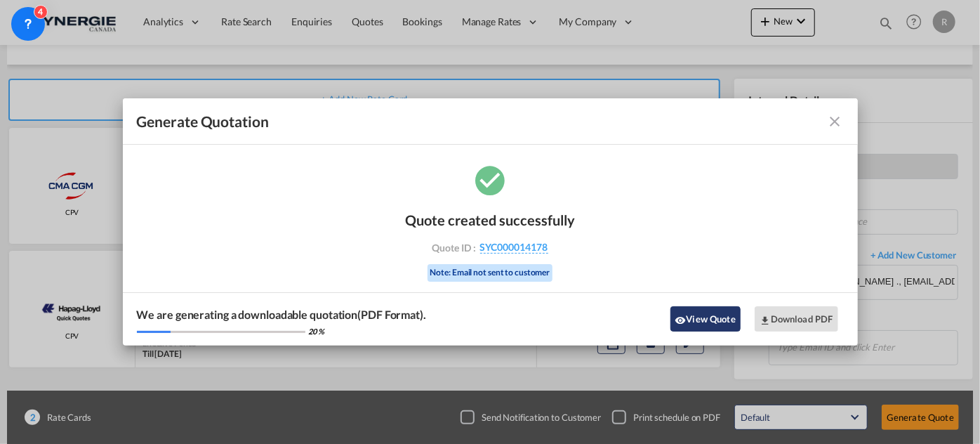
click at [722, 321] on button "View Quote" at bounding box center [705, 318] width 70 height 25
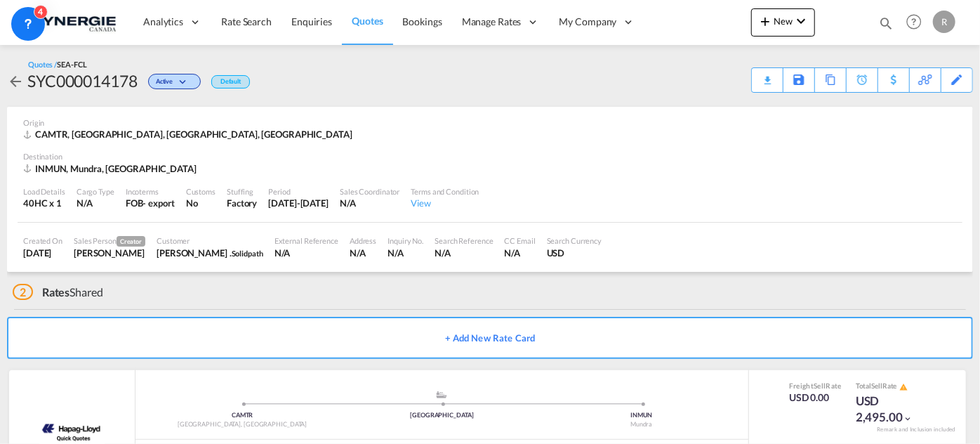
click at [0, 0] on div "Download Quote" at bounding box center [0, 0] width 0 height 0
click at [888, 22] on md-icon "icon-magnify" at bounding box center [885, 22] width 15 height 15
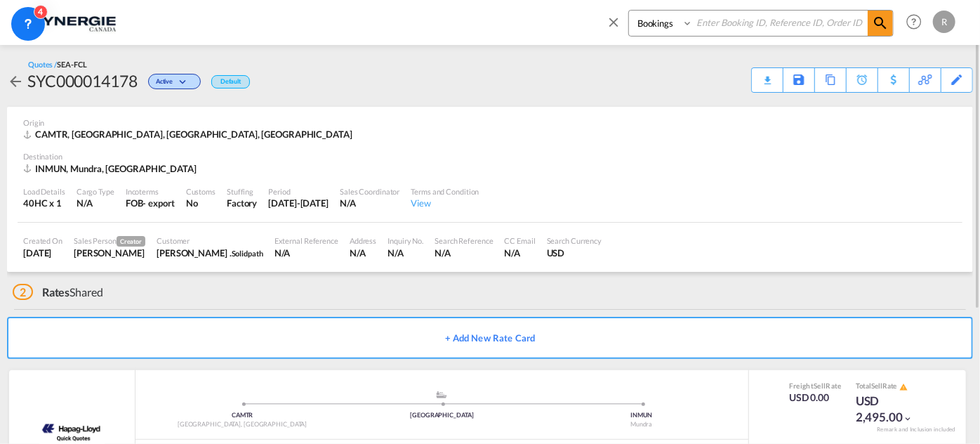
click at [657, 29] on select "Bookings Quotes Enquiries" at bounding box center [662, 23] width 67 height 25
select select "Quotes"
click at [629, 11] on select "Bookings Quotes Enquiries" at bounding box center [662, 23] width 67 height 25
click at [759, 20] on input at bounding box center [780, 23] width 175 height 25
type input "14075"
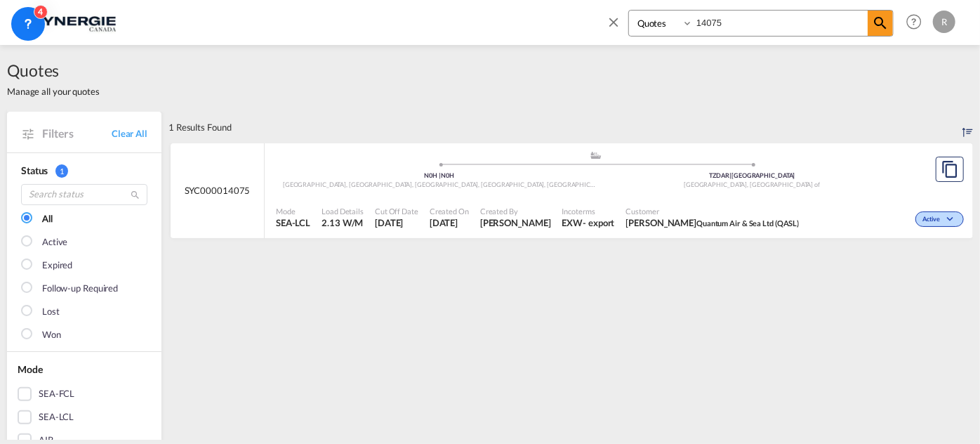
click at [691, 209] on span "Customer" at bounding box center [712, 211] width 173 height 11
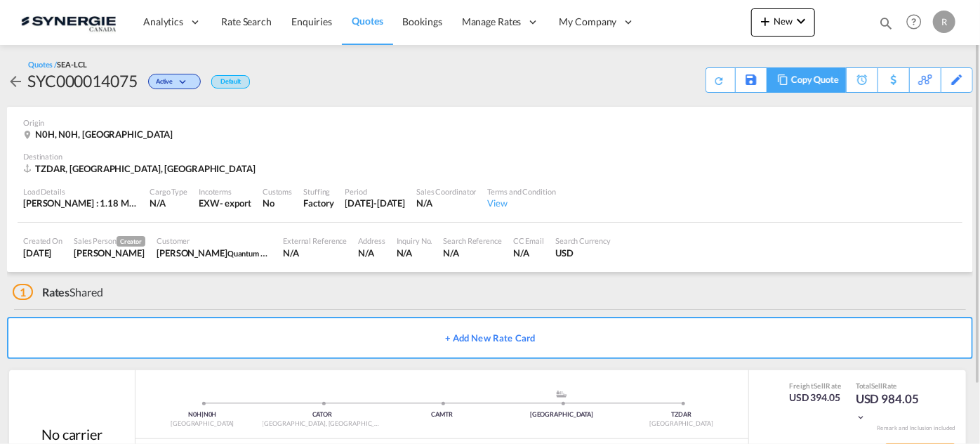
click at [832, 76] on div "Copy Quote" at bounding box center [815, 80] width 48 height 24
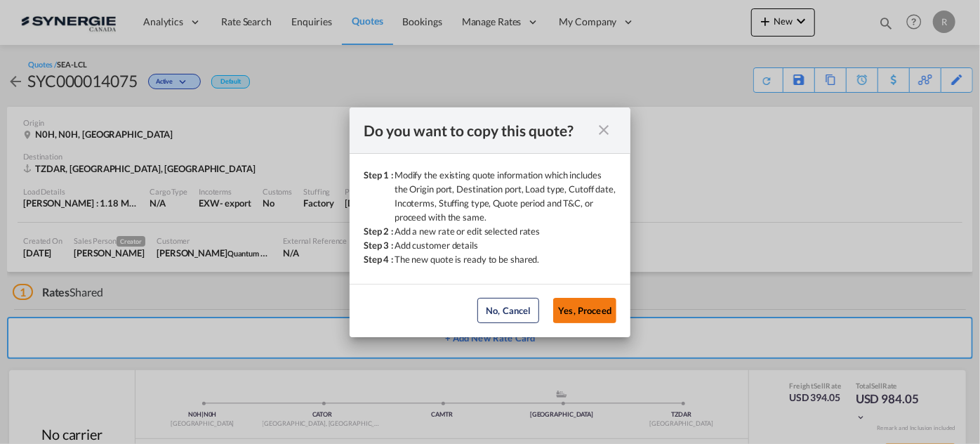
click at [582, 313] on button "Yes, Proceed" at bounding box center [584, 310] width 63 height 25
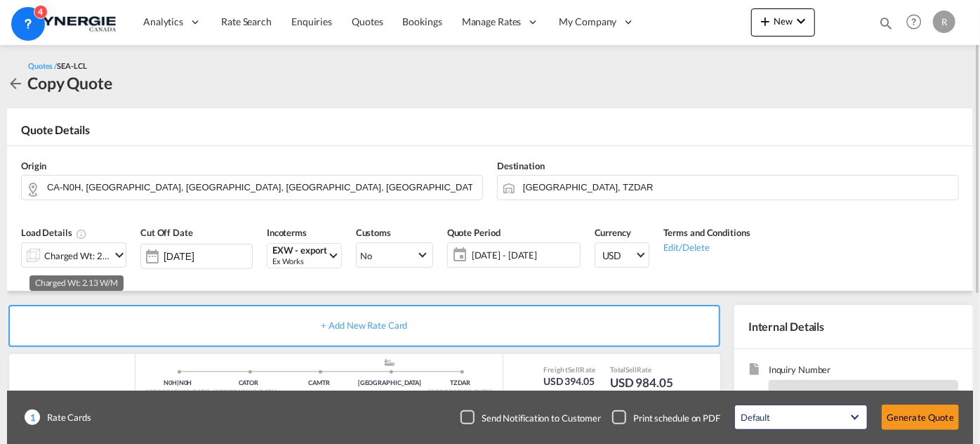
click at [106, 254] on div "Charged Wt: 2.13 W/M" at bounding box center [77, 256] width 66 height 20
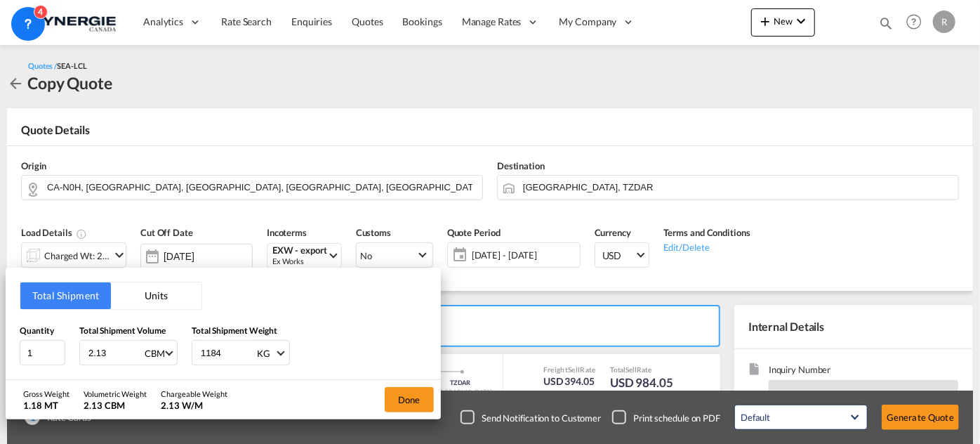
click at [153, 294] on button "Units" at bounding box center [156, 295] width 91 height 27
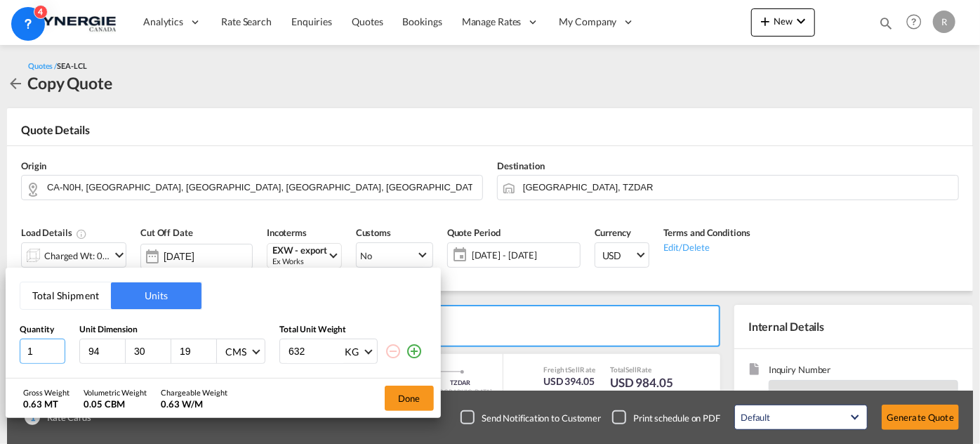
drag, startPoint x: 41, startPoint y: 354, endPoint x: 0, endPoint y: 344, distance: 42.7
click at [0, 344] on div "Total Shipment Units Quantity Unit Dimension Total Unit Weight 1 94 30 19 CMS C…" at bounding box center [490, 222] width 980 height 444
drag, startPoint x: 95, startPoint y: 351, endPoint x: 55, endPoint y: 343, distance: 40.7
click at [55, 343] on div "1 94 30 19 CMS CMS Inches 632 KG KG LB" at bounding box center [223, 350] width 407 height 25
drag, startPoint x: 101, startPoint y: 345, endPoint x: 56, endPoint y: 345, distance: 44.9
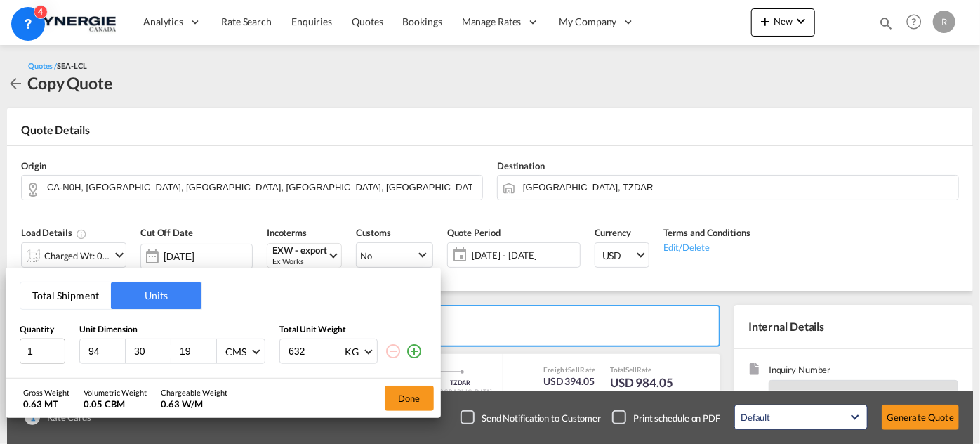
click at [56, 345] on div "1 94 30 19 CMS CMS Inches 632 KG KG LB" at bounding box center [223, 350] width 407 height 25
type input "122"
type input "78"
type input "7"
type input "87"
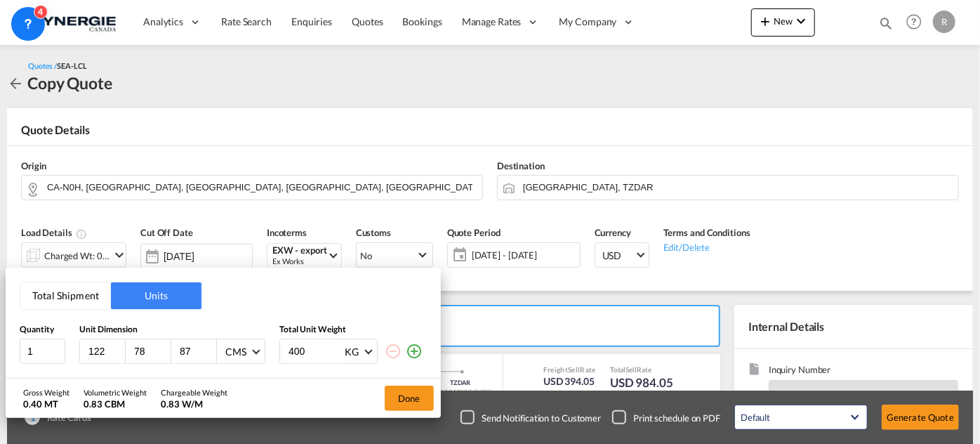
type input "400"
click at [414, 355] on md-icon "icon-plus-circle-outline" at bounding box center [414, 350] width 17 height 17
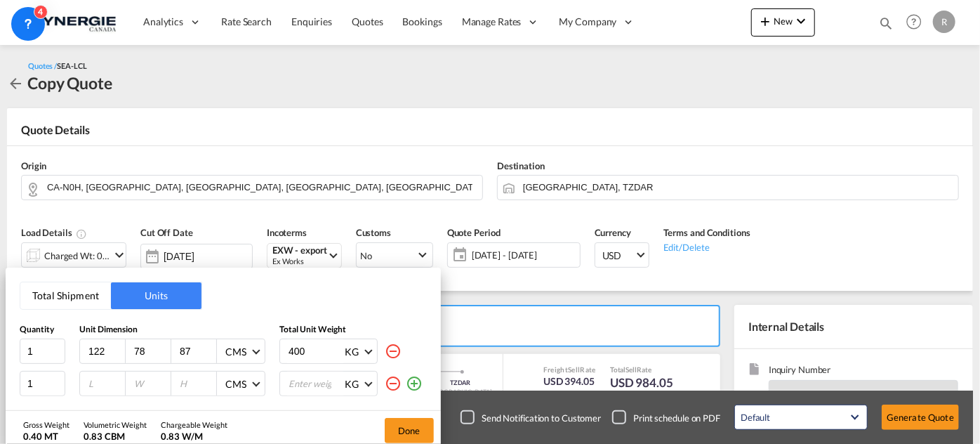
click at [98, 378] on input "number" at bounding box center [106, 383] width 38 height 13
type input "62"
type input "41"
type input "204"
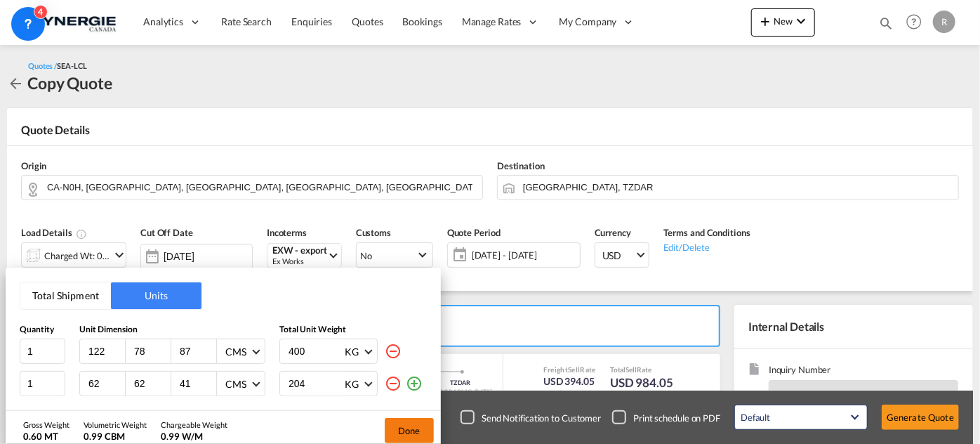
click at [410, 432] on button "Done" at bounding box center [409, 430] width 49 height 25
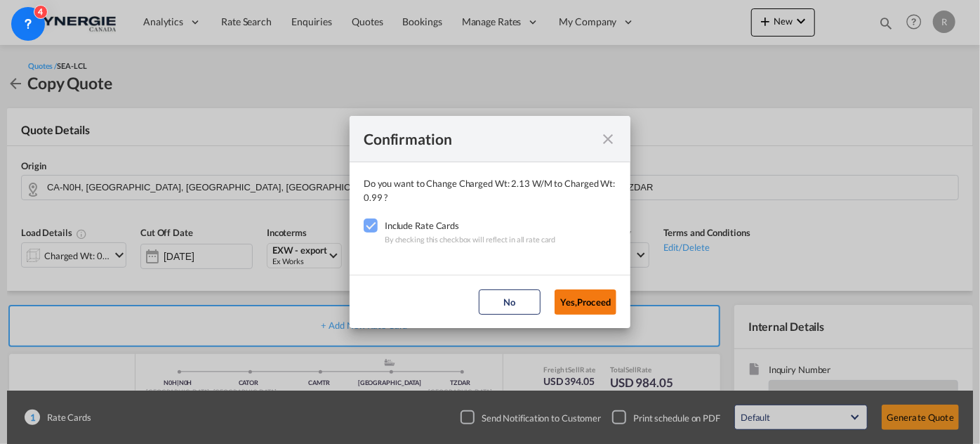
click at [595, 305] on button "Yes,Proceed" at bounding box center [585, 301] width 62 height 25
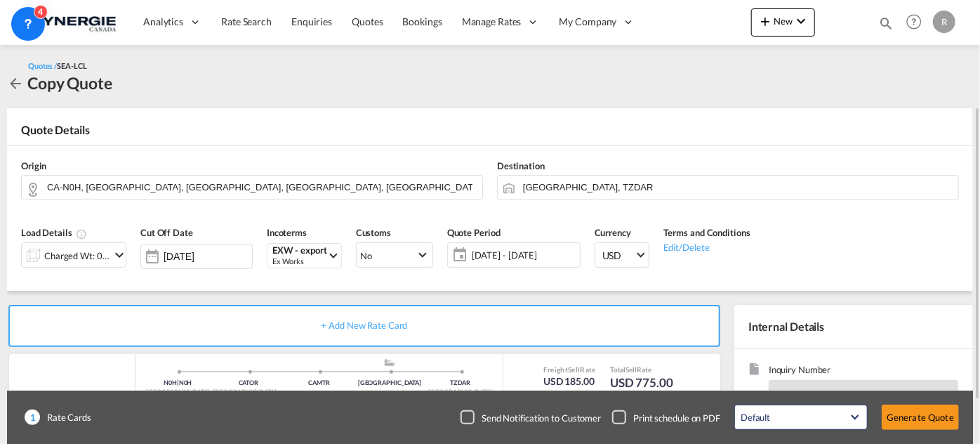
scroll to position [127, 0]
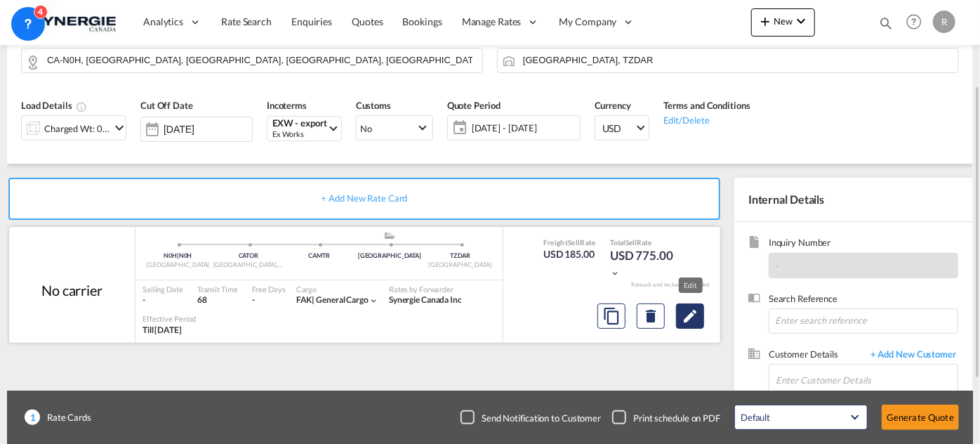
click at [693, 315] on md-icon "Edit" at bounding box center [689, 315] width 17 height 17
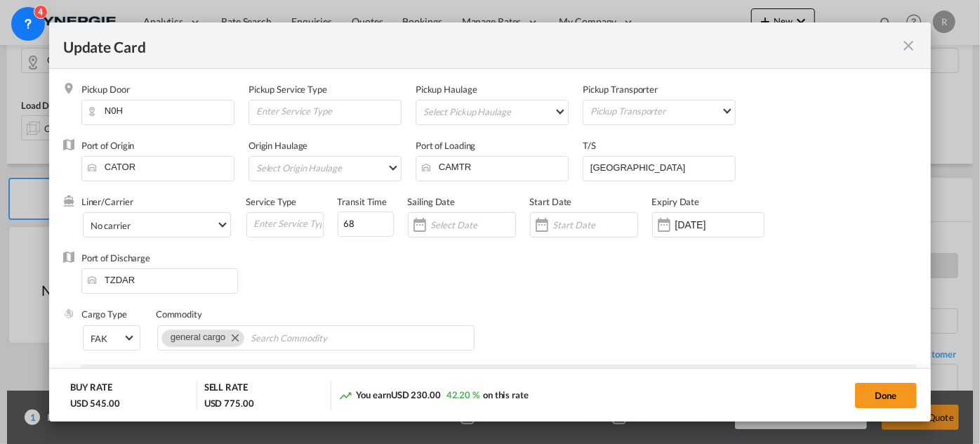
select select "per_w/m"
select select "per_shipment"
select select "per_bl"
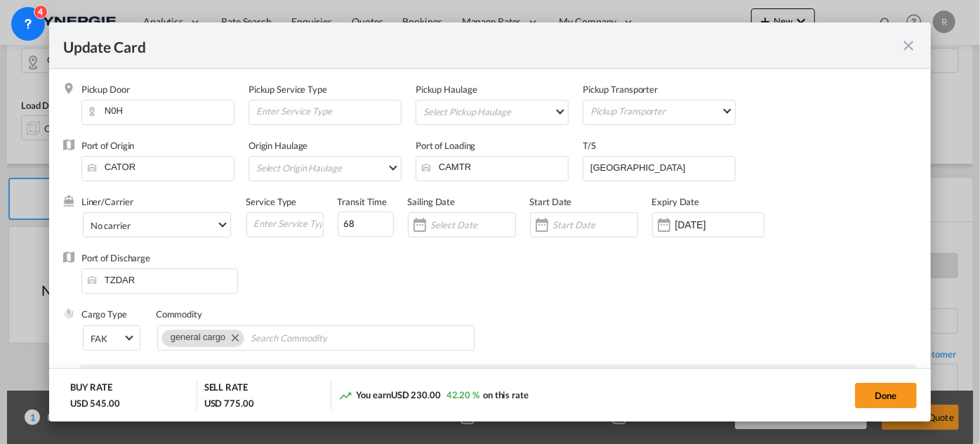
select select "per_bl"
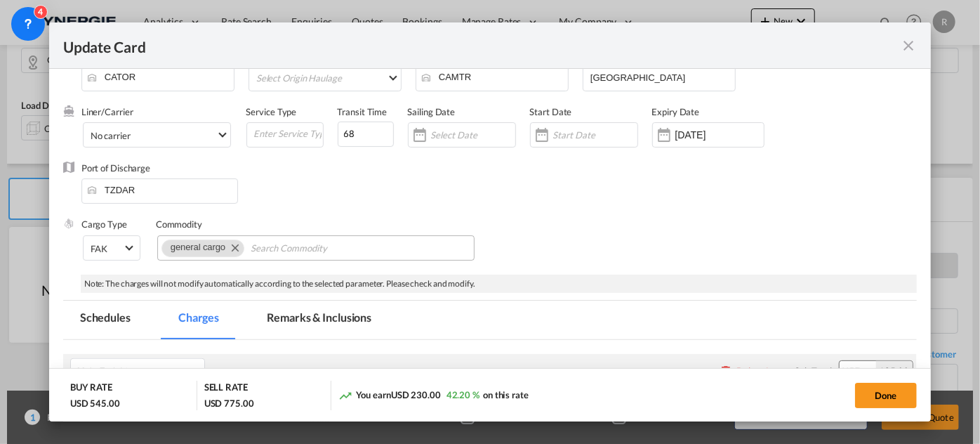
scroll to position [88, 0]
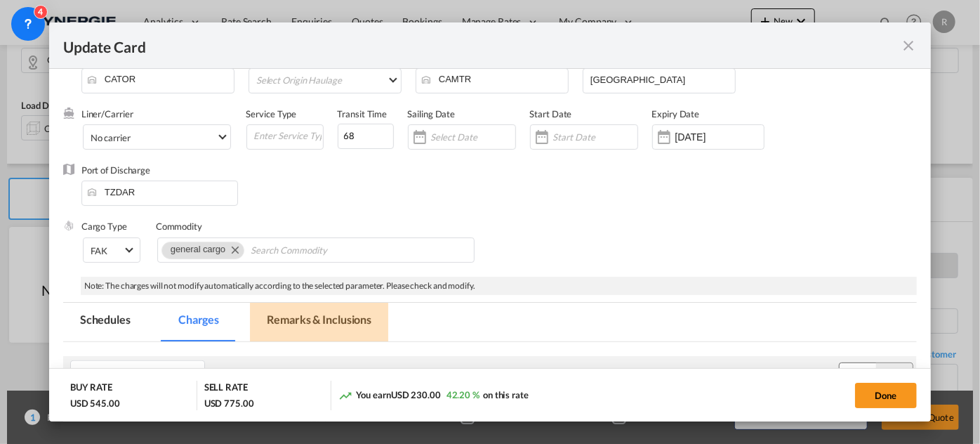
click at [286, 316] on md-tab-item "Remarks & Inclusions" at bounding box center [319, 321] width 138 height 39
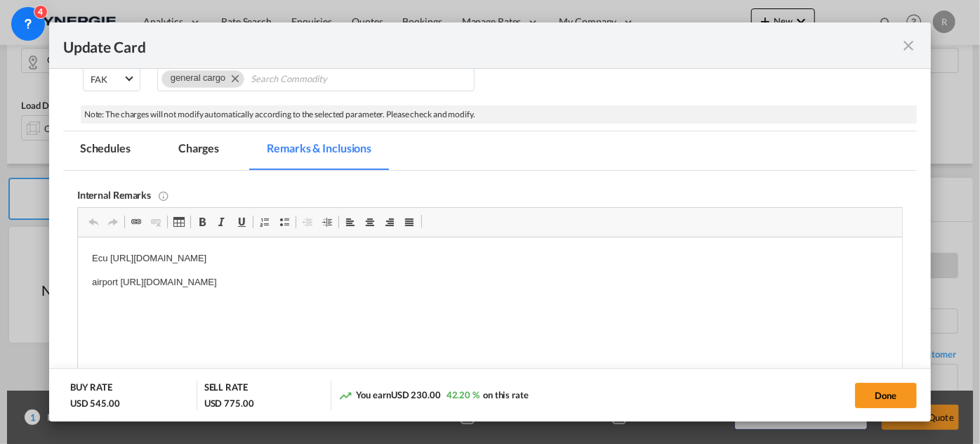
scroll to position [279, 0]
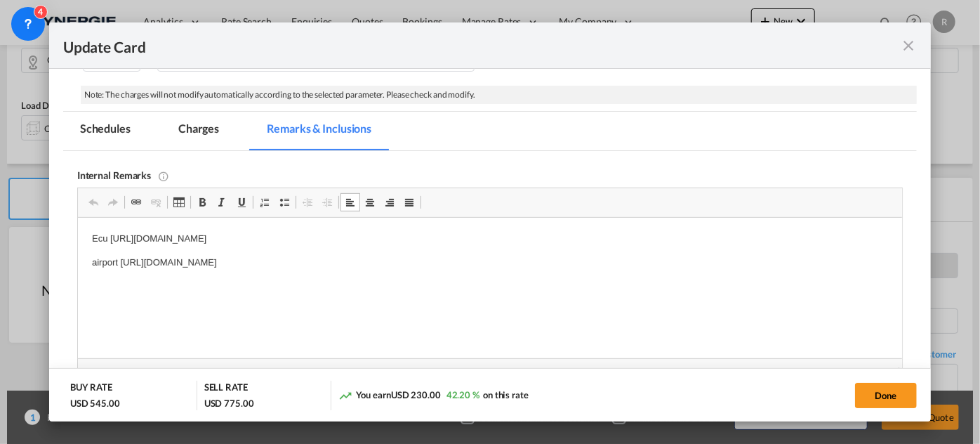
drag, startPoint x: 122, startPoint y: 260, endPoint x: 559, endPoint y: 265, distance: 436.5
click at [561, 265] on p "airport https://app.frontapp.com/open/msg_1h2okwzz?key=RMAEP7Lda2a7YtdRzVuqFOP_…" at bounding box center [489, 262] width 796 height 15
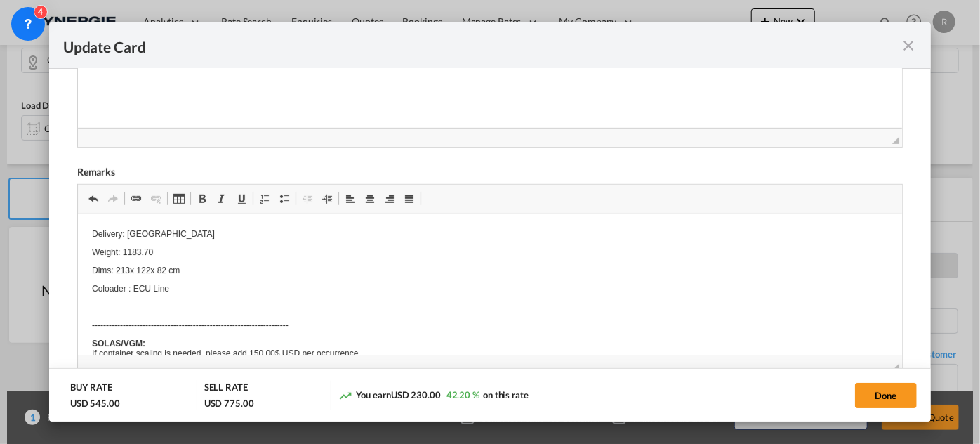
scroll to position [0, 0]
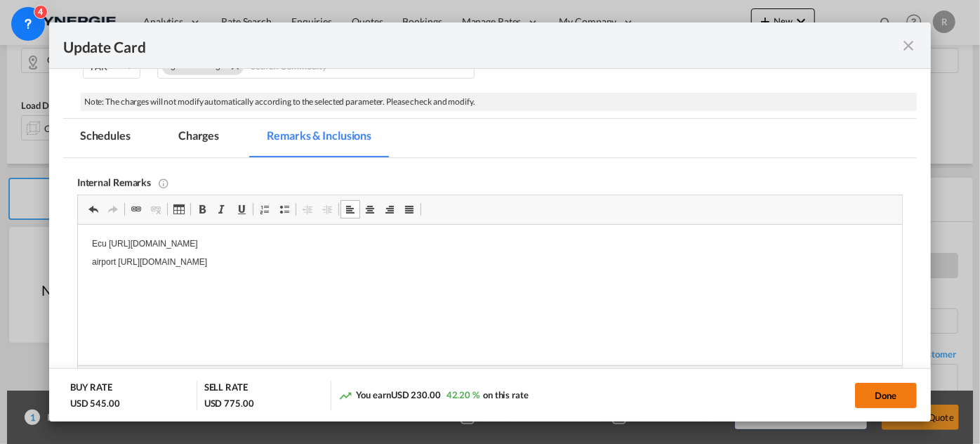
click at [879, 396] on button "Done" at bounding box center [886, 394] width 62 height 25
type input "30 Aug 2025"
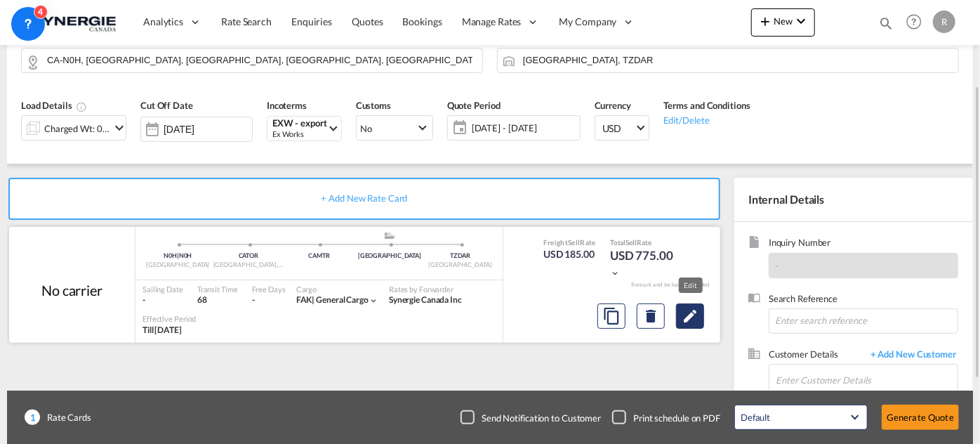
click at [688, 323] on button "Edit" at bounding box center [690, 315] width 28 height 25
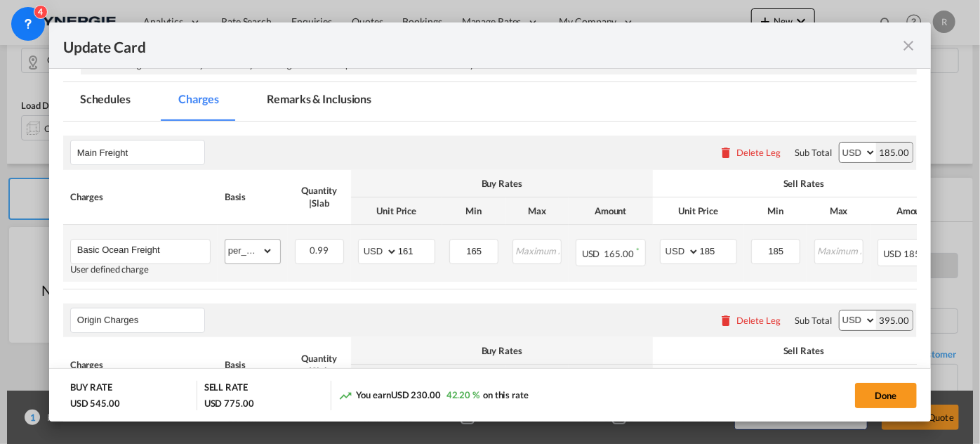
scroll to position [255, 0]
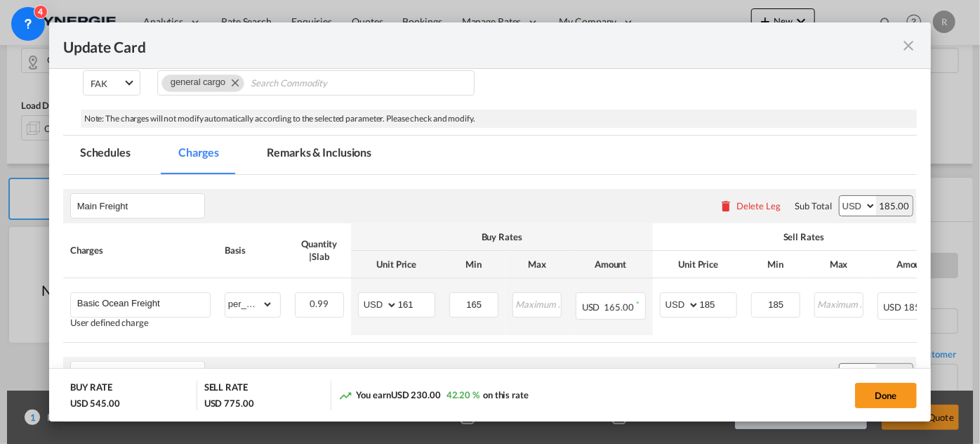
click at [328, 145] on md-tab-item "Remarks & Inclusions" at bounding box center [319, 154] width 138 height 39
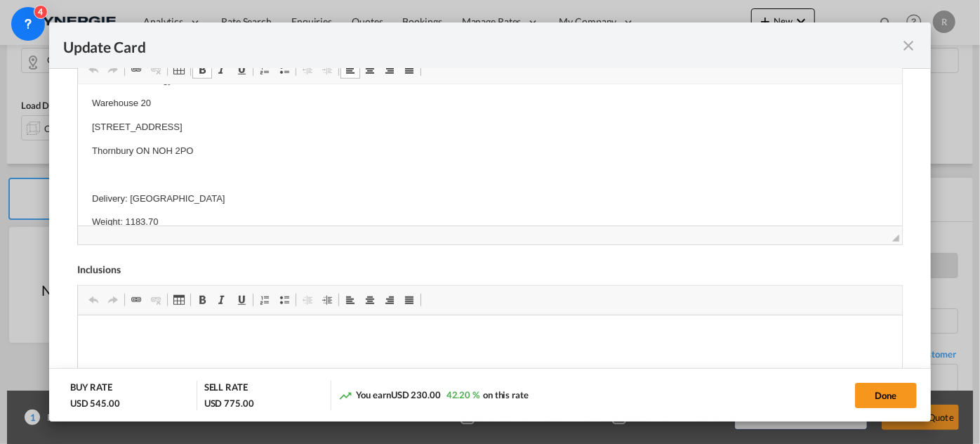
scroll to position [127, 0]
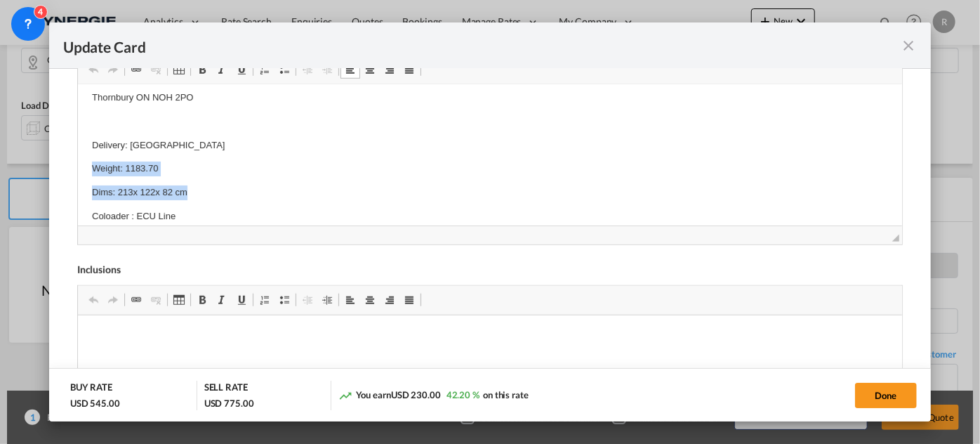
drag, startPoint x: 88, startPoint y: 166, endPoint x: 189, endPoint y: 187, distance: 103.2
click at [189, 187] on html "Cargo description: Pick up Breaker Technology Warehouse 20 6 Grey Street Thornb…" at bounding box center [489, 434] width 824 height 953
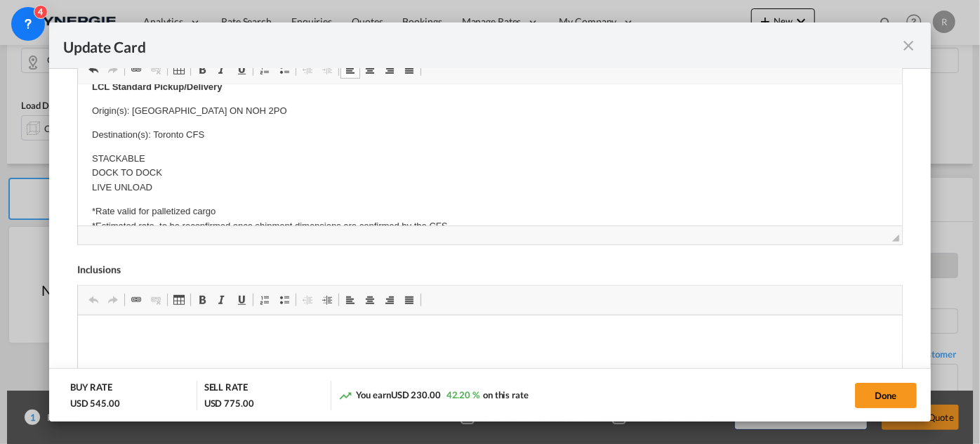
scroll to position [510, 0]
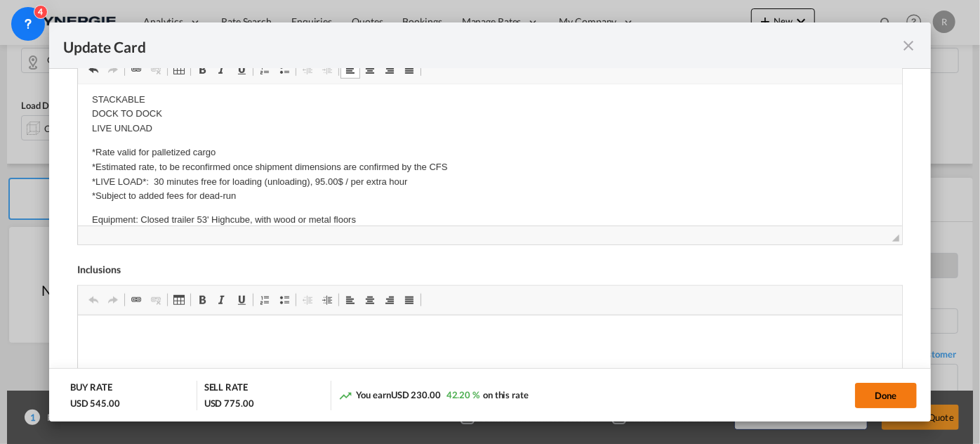
click at [883, 393] on button "Done" at bounding box center [886, 394] width 62 height 25
type input "30 Aug 2025"
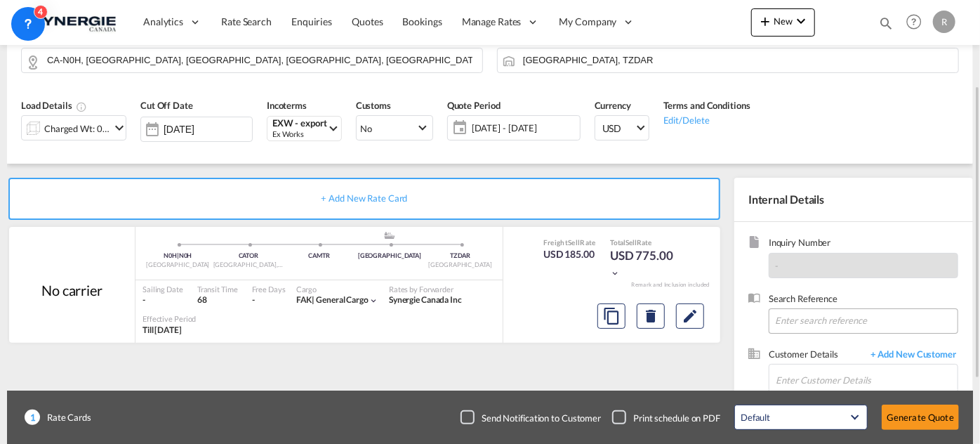
scroll to position [191, 0]
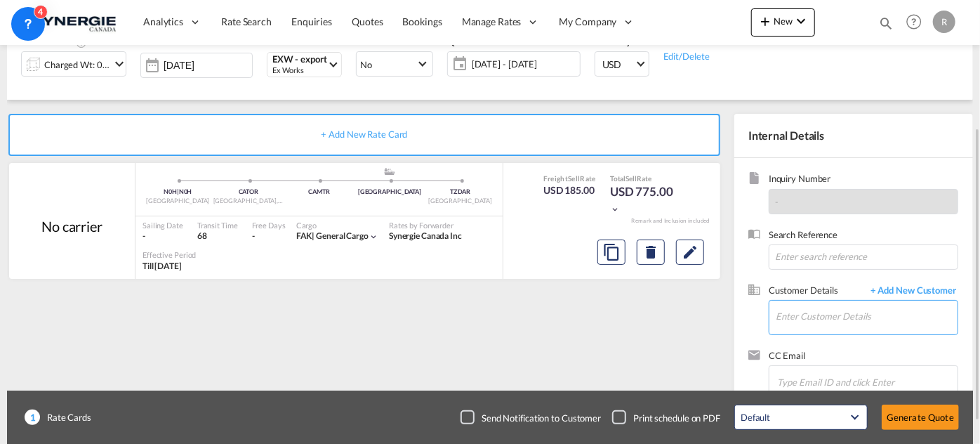
click at [797, 320] on input "Enter Customer Details" at bounding box center [866, 316] width 182 height 32
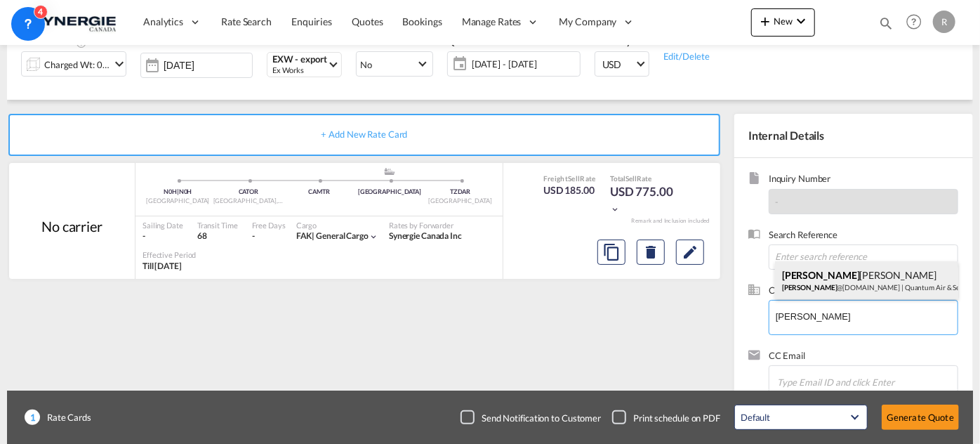
click at [831, 284] on div "Greg Duncan greg @qasl.co.uk | Quantum Air & Sea Ltd (QASL)" at bounding box center [866, 280] width 183 height 38
type input "Quantum Air & Sea Ltd (QASL), Greg Duncan, greg@qasl.co.uk"
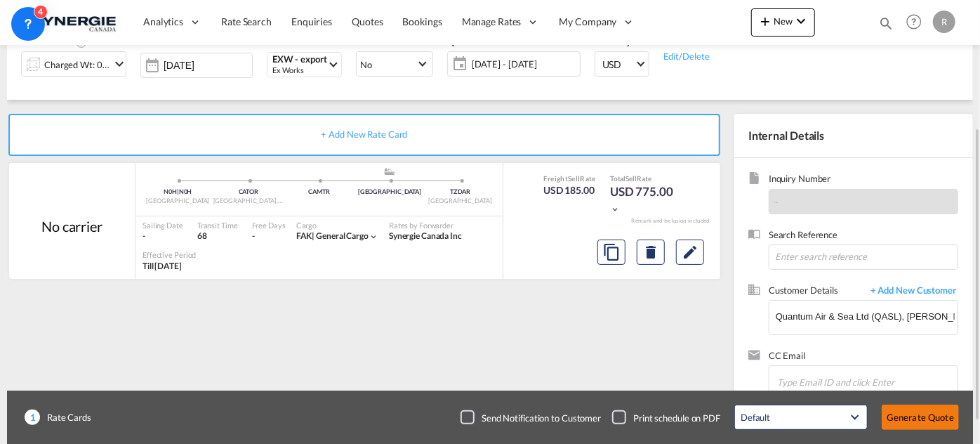
click at [911, 420] on button "Generate Quote" at bounding box center [919, 416] width 77 height 25
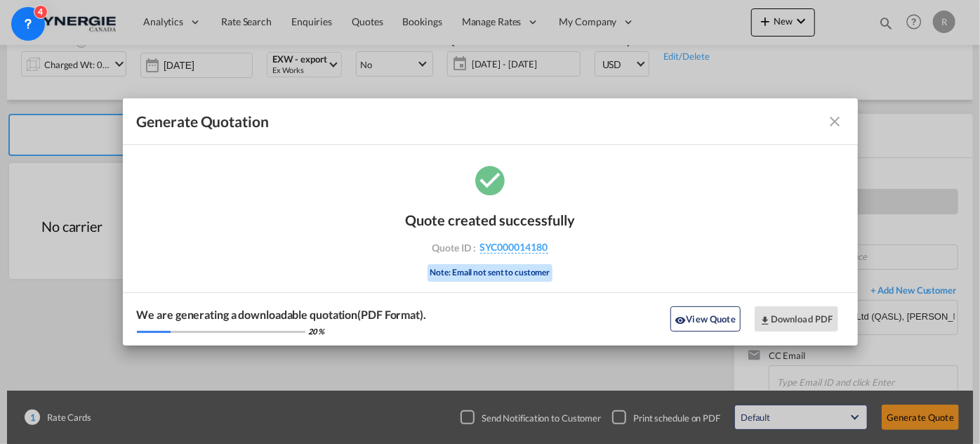
click at [844, 129] on md-toolbar "Generate Quotation" at bounding box center [490, 121] width 735 height 46
click at [836, 125] on md-icon "icon-close fg-AAA8AD cursor m-0" at bounding box center [835, 121] width 17 height 17
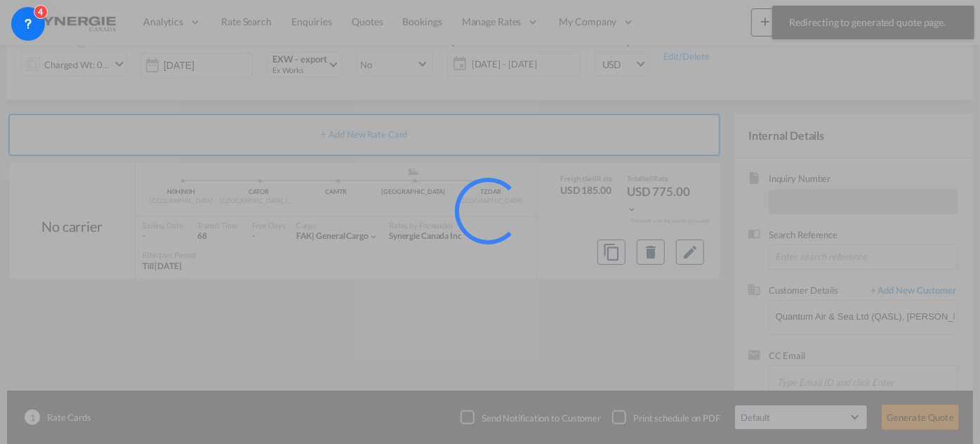
scroll to position [74, 0]
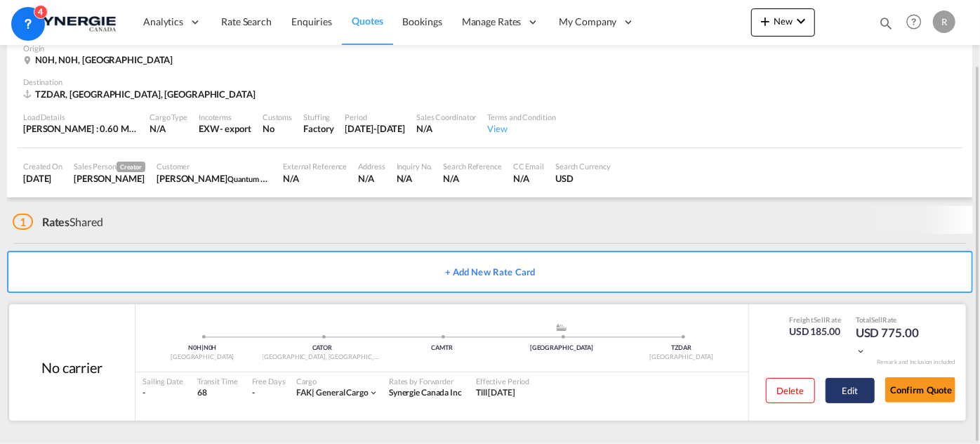
click at [852, 389] on button "Edit" at bounding box center [849, 390] width 49 height 25
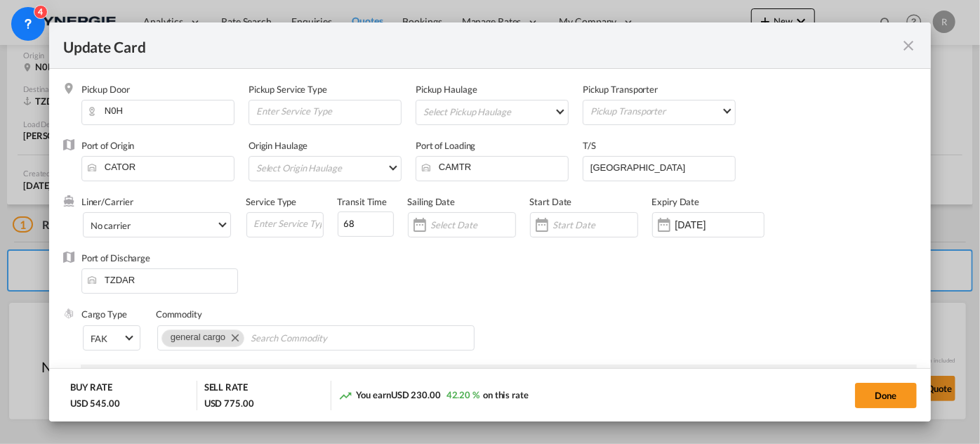
scroll to position [67, 0]
click at [879, 394] on button "Done" at bounding box center [886, 394] width 62 height 25
type input "30 Aug 2025"
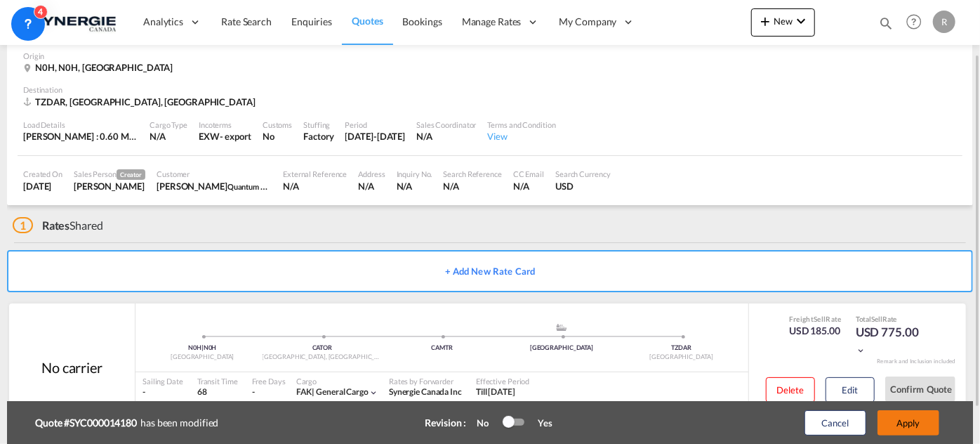
click at [909, 428] on button "Apply" at bounding box center [908, 422] width 62 height 25
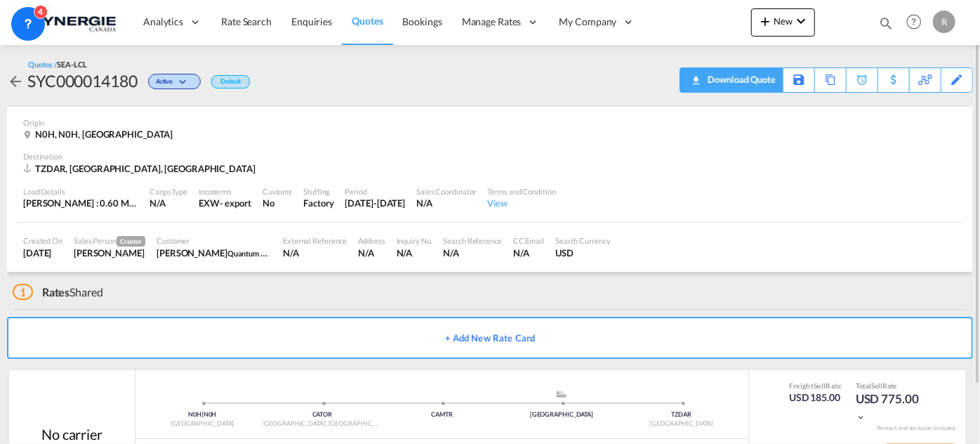
click at [763, 84] on div "Download Quote" at bounding box center [740, 79] width 72 height 22
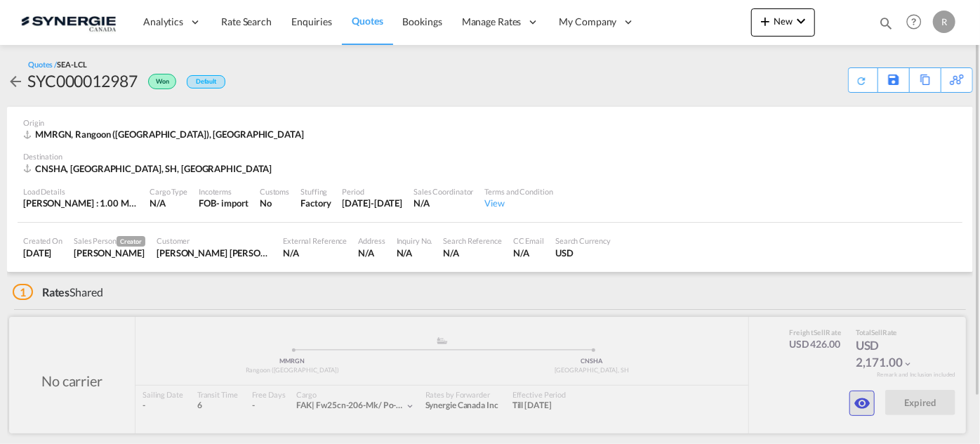
click at [857, 396] on md-icon "icon-eye" at bounding box center [861, 402] width 17 height 17
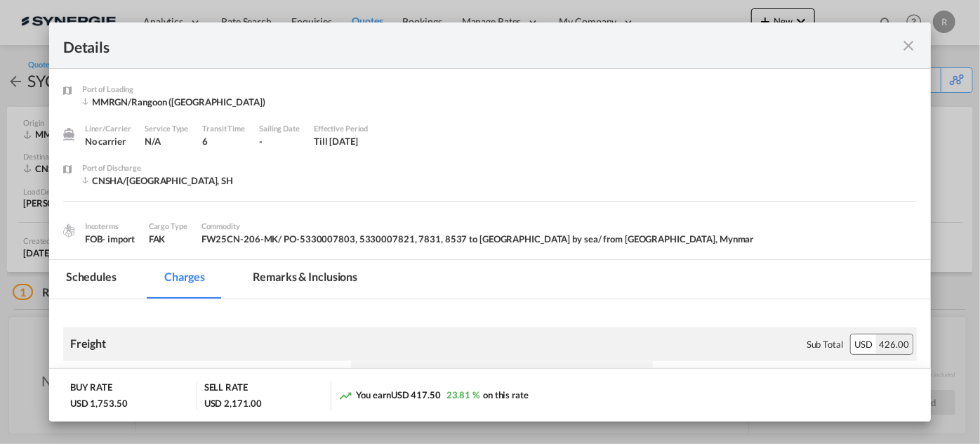
click at [294, 278] on md-tab-item "Remarks & Inclusions" at bounding box center [305, 279] width 138 height 39
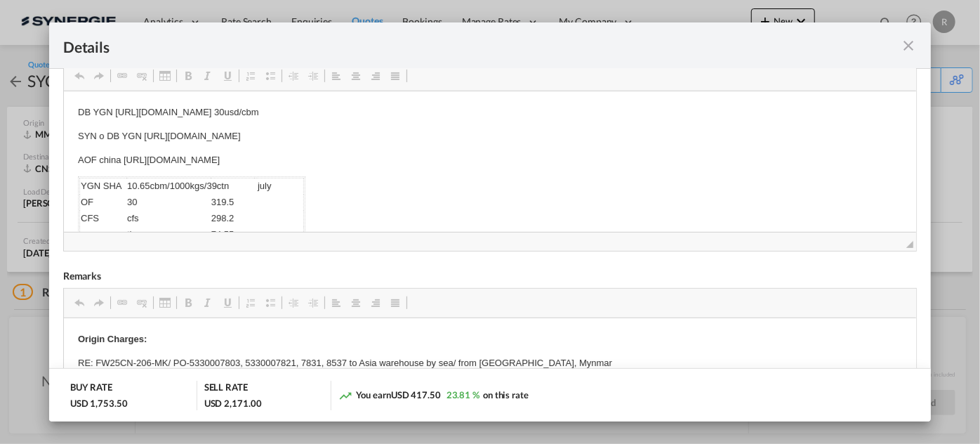
scroll to position [14, 0]
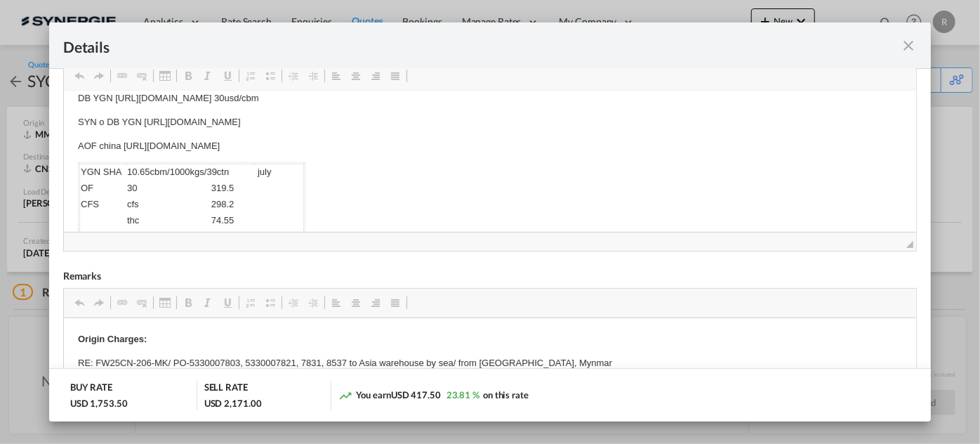
drag, startPoint x: 124, startPoint y: 156, endPoint x: 162, endPoint y: 156, distance: 38.6
click at [152, 147] on p "AOF china https://app.frontapp.com/open/msg_1eqrlemn?key=6w9EtwEGfgOBuzYxd_in1z…" at bounding box center [489, 145] width 824 height 15
drag, startPoint x: 122, startPoint y: 142, endPoint x: 515, endPoint y: 141, distance: 393.0
click at [515, 141] on p "AOF china https://app.frontapp.com/open/msg_1eqrlemn?key=6w9EtwEGfgOBuzYxd_in1z…" at bounding box center [489, 145] width 824 height 15
copy p "https://app.frontapp.com/open/msg_1eqrlemn?key=6w9EtwEGfgOBuzYxd_in1zpLGiILnxmX"
